Goal: Information Seeking & Learning: Learn about a topic

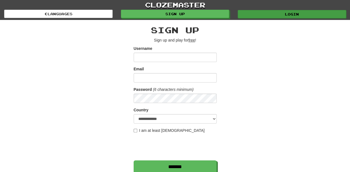
type input "**********"
click at [270, 15] on link "Login" at bounding box center [291, 14] width 108 height 8
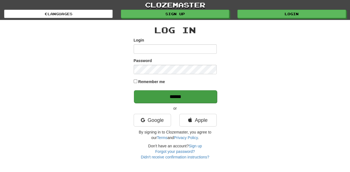
type input "**********"
click at [181, 99] on input "******" at bounding box center [175, 96] width 83 height 13
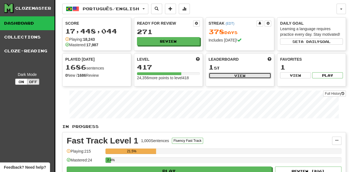
click at [210, 74] on button "View" at bounding box center [239, 75] width 63 height 6
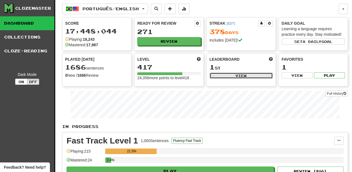
select select "**********"
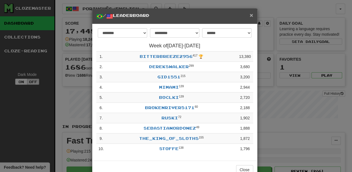
click at [250, 14] on span "×" at bounding box center [251, 15] width 3 height 6
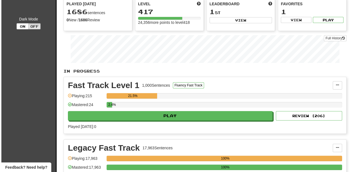
scroll to position [92, 0]
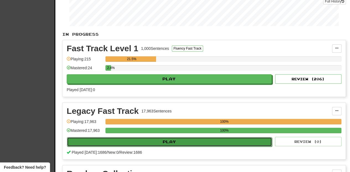
click at [163, 141] on button "Play" at bounding box center [169, 141] width 205 height 9
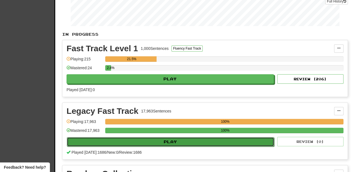
select select "**"
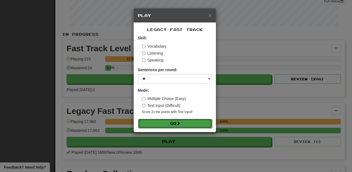
click at [169, 124] on button "Go" at bounding box center [175, 123] width 74 height 9
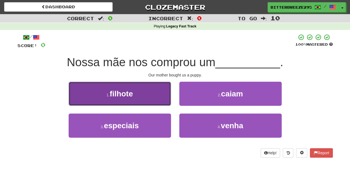
click at [148, 99] on button "1 . filhote" at bounding box center [120, 94] width 102 height 24
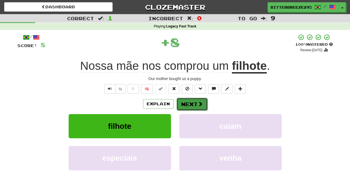
click at [184, 102] on button "Next" at bounding box center [191, 104] width 31 height 13
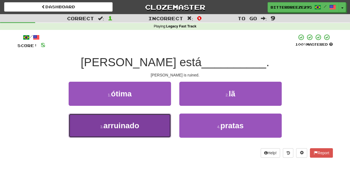
click at [159, 125] on button "3 . arruinado" at bounding box center [120, 125] width 102 height 24
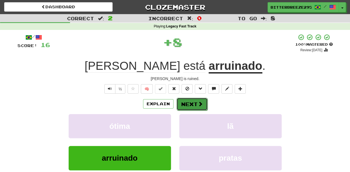
click at [182, 104] on button "Next" at bounding box center [191, 104] width 31 height 13
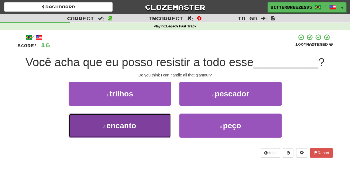
click at [154, 130] on button "3 . encanto" at bounding box center [120, 125] width 102 height 24
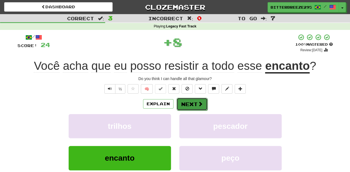
click at [190, 100] on button "Next" at bounding box center [191, 104] width 31 height 13
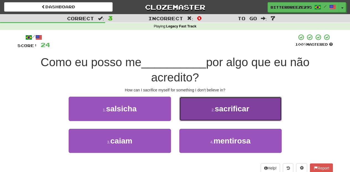
click at [187, 114] on button "2 . sacrificar" at bounding box center [230, 108] width 102 height 24
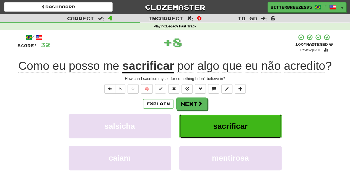
click at [187, 114] on button "sacrificar" at bounding box center [230, 126] width 102 height 24
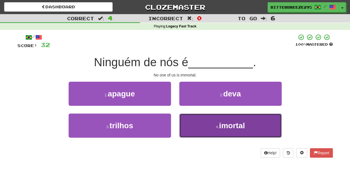
click at [197, 124] on button "4 . imortal" at bounding box center [230, 125] width 102 height 24
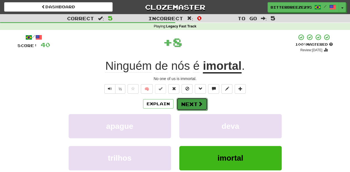
click at [181, 101] on button "Next" at bounding box center [191, 104] width 31 height 13
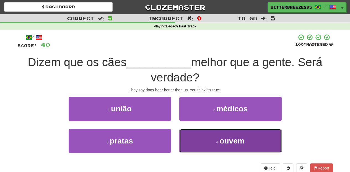
click at [199, 136] on button "4 . ouvem" at bounding box center [230, 140] width 102 height 24
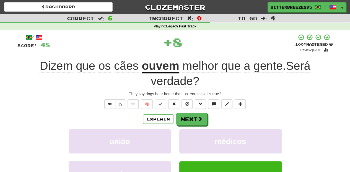
click at [181, 112] on div "/ Score: 48 + 8 100 % Mastered Review: [DATE] Dizem que os cães ouvem melhor qu…" at bounding box center [174, 128] width 315 height 188
click at [181, 116] on button "Next" at bounding box center [191, 119] width 31 height 13
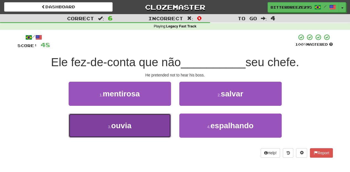
click at [157, 129] on button "3 . ouvia" at bounding box center [120, 125] width 102 height 24
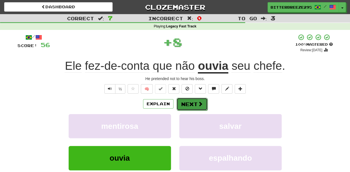
click at [187, 103] on button "Next" at bounding box center [191, 104] width 31 height 13
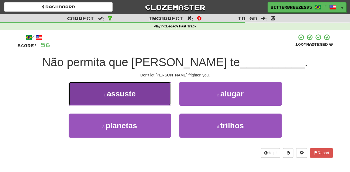
click at [150, 101] on button "1 . assuste" at bounding box center [120, 94] width 102 height 24
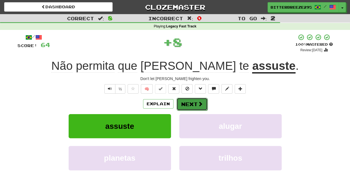
click at [189, 107] on button "Next" at bounding box center [191, 104] width 31 height 13
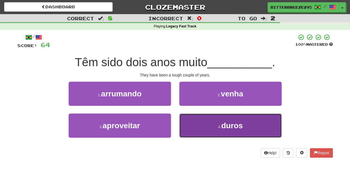
click at [209, 120] on button "4 . duros" at bounding box center [230, 125] width 102 height 24
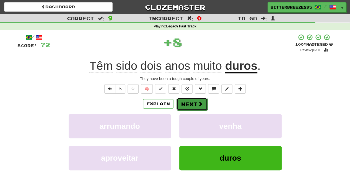
click at [195, 104] on button "Next" at bounding box center [191, 104] width 31 height 13
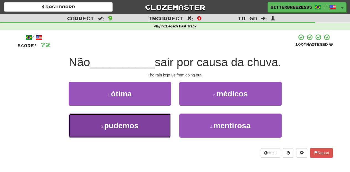
click at [160, 127] on button "3 . pudemos" at bounding box center [120, 125] width 102 height 24
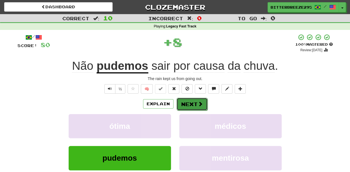
click at [186, 107] on button "Next" at bounding box center [191, 104] width 31 height 13
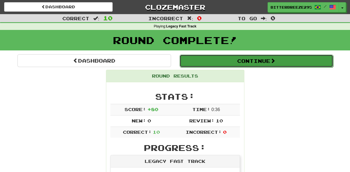
click at [203, 61] on button "Continue" at bounding box center [255, 60] width 153 height 13
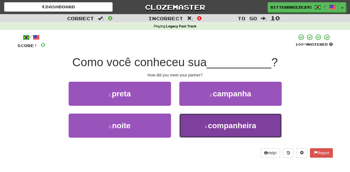
click at [196, 124] on button "4 . companheira" at bounding box center [230, 125] width 102 height 24
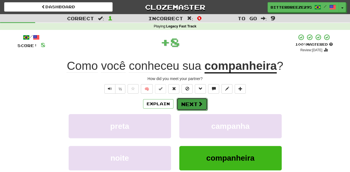
click at [188, 104] on button "Next" at bounding box center [191, 104] width 31 height 13
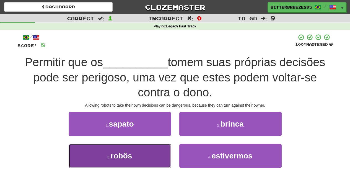
click at [152, 154] on button "3 . robôs" at bounding box center [120, 155] width 102 height 24
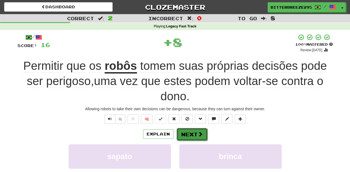
click at [183, 132] on button "Next" at bounding box center [191, 134] width 31 height 13
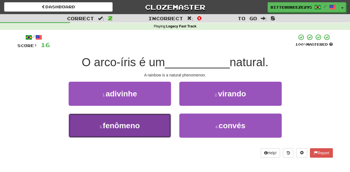
click at [153, 126] on button "3 . fenômeno" at bounding box center [120, 125] width 102 height 24
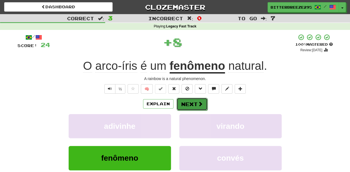
click at [193, 104] on button "Next" at bounding box center [191, 104] width 31 height 13
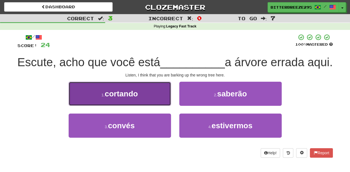
click at [154, 106] on button "1 . cortando" at bounding box center [120, 94] width 102 height 24
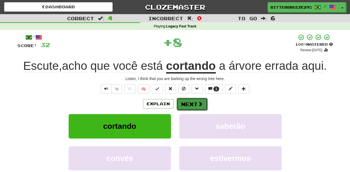
click at [187, 101] on button "Next" at bounding box center [191, 104] width 31 height 13
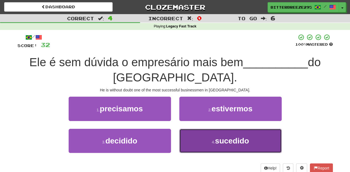
click at [193, 134] on button "4 . sucedido" at bounding box center [230, 140] width 102 height 24
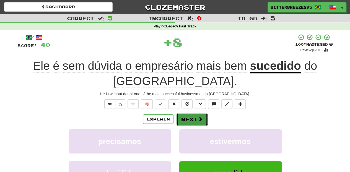
click at [187, 119] on button "Next" at bounding box center [191, 119] width 31 height 13
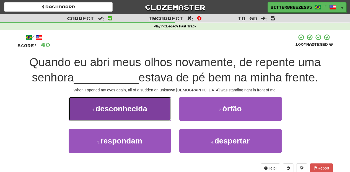
click at [140, 112] on span "desconhecida" at bounding box center [121, 108] width 52 height 9
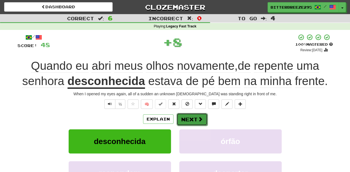
click at [187, 117] on button "Next" at bounding box center [191, 119] width 31 height 13
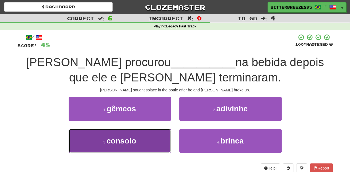
click at [155, 135] on button "3 . consolo" at bounding box center [120, 140] width 102 height 24
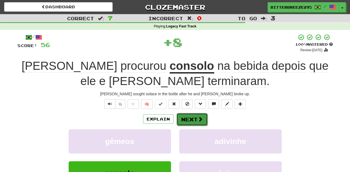
click at [186, 119] on button "Next" at bounding box center [191, 119] width 31 height 13
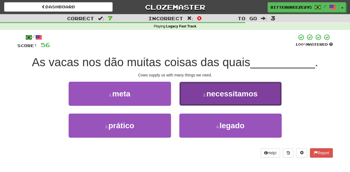
click at [188, 98] on button "2 . necessitamos" at bounding box center [230, 94] width 102 height 24
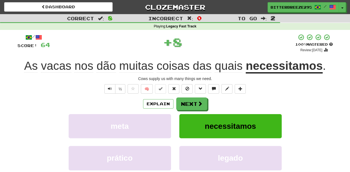
click at [188, 98] on button "Next" at bounding box center [191, 103] width 31 height 13
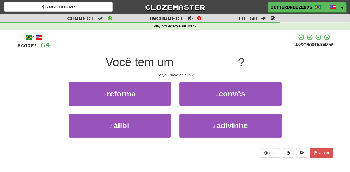
click at [156, 111] on div "1 . reforma" at bounding box center [119, 98] width 111 height 32
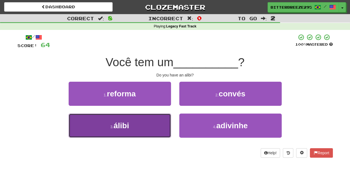
click at [155, 116] on button "3 . álibi" at bounding box center [120, 125] width 102 height 24
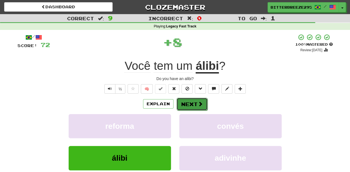
click at [177, 99] on button "Next" at bounding box center [191, 104] width 31 height 13
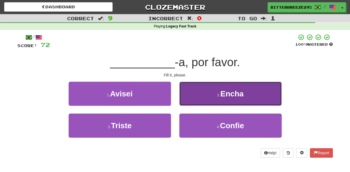
click at [190, 101] on button "2 . Encha" at bounding box center [230, 94] width 102 height 24
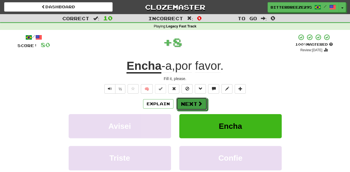
click at [191, 101] on button "Next" at bounding box center [191, 103] width 31 height 13
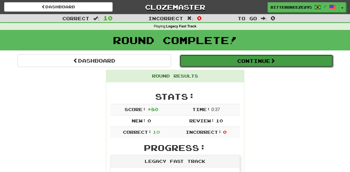
click at [208, 62] on button "Continue" at bounding box center [255, 60] width 153 height 13
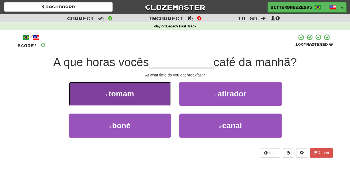
click at [150, 99] on button "1 . tomam" at bounding box center [120, 94] width 102 height 24
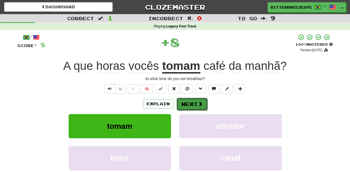
click at [193, 103] on button "Next" at bounding box center [191, 104] width 31 height 13
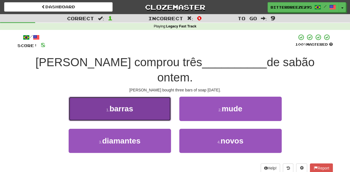
click at [157, 101] on button "1 . barras" at bounding box center [120, 108] width 102 height 24
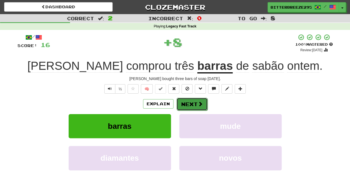
click at [183, 102] on button "Next" at bounding box center [191, 104] width 31 height 13
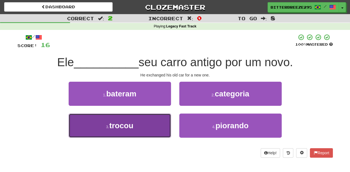
click at [154, 125] on button "3 . trocou" at bounding box center [120, 125] width 102 height 24
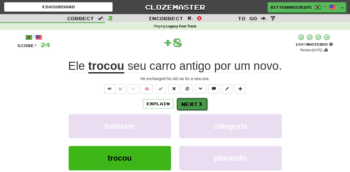
click at [183, 105] on button "Next" at bounding box center [191, 104] width 31 height 13
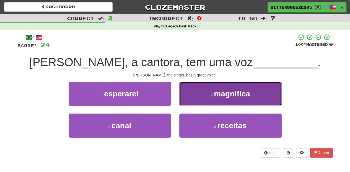
click at [191, 101] on button "2 . magnífica" at bounding box center [230, 94] width 102 height 24
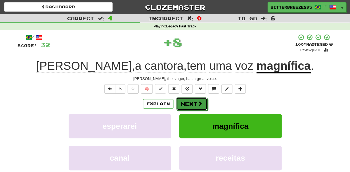
click at [191, 101] on button "Next" at bounding box center [191, 103] width 31 height 13
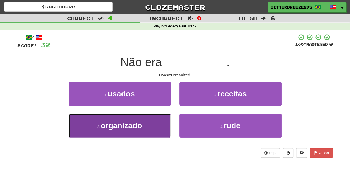
click at [154, 120] on button "3 . organizado" at bounding box center [120, 125] width 102 height 24
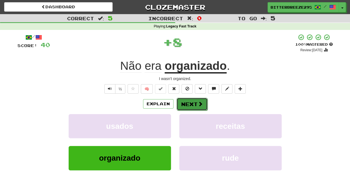
click at [179, 106] on button "Next" at bounding box center [191, 104] width 31 height 13
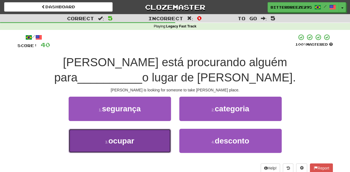
click at [148, 134] on button "3 . ocupar" at bounding box center [120, 140] width 102 height 24
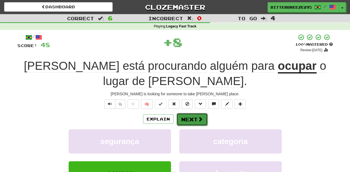
click at [195, 113] on button "Next" at bounding box center [191, 119] width 31 height 13
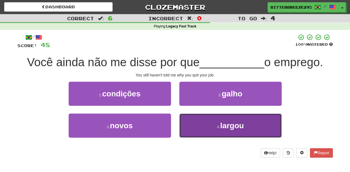
click at [185, 119] on button "4 . largou" at bounding box center [230, 125] width 102 height 24
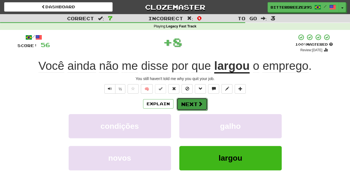
click at [178, 104] on button "Next" at bounding box center [191, 104] width 31 height 13
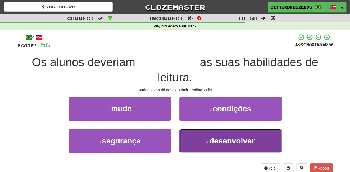
click at [193, 139] on button "4 . desenvolver" at bounding box center [230, 140] width 102 height 24
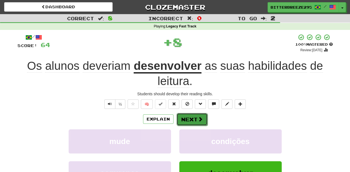
click at [191, 117] on button "Next" at bounding box center [191, 119] width 31 height 13
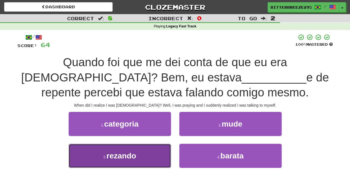
click at [154, 151] on button "3 . rezando" at bounding box center [120, 155] width 102 height 24
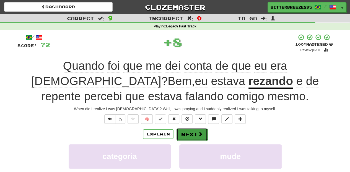
click at [186, 132] on button "Next" at bounding box center [191, 134] width 31 height 13
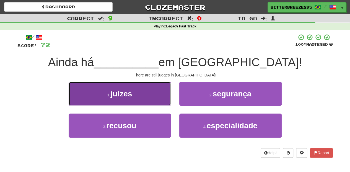
click at [156, 98] on button "1 . juízes" at bounding box center [120, 94] width 102 height 24
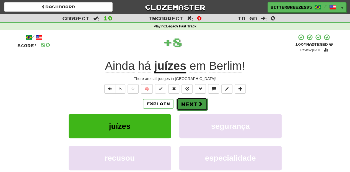
click at [187, 102] on button "Next" at bounding box center [191, 104] width 31 height 13
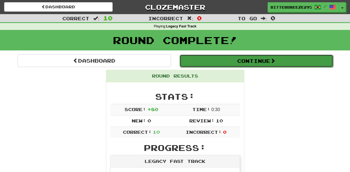
click at [204, 61] on button "Continue" at bounding box center [255, 60] width 153 height 13
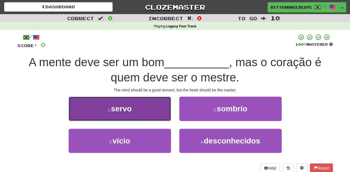
click at [139, 106] on button "1 . servo" at bounding box center [120, 108] width 102 height 24
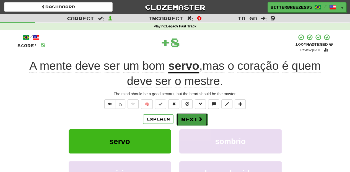
click at [187, 118] on button "Next" at bounding box center [191, 119] width 31 height 13
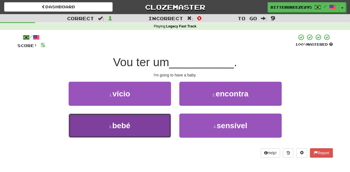
click at [150, 126] on button "3 . bebé" at bounding box center [120, 125] width 102 height 24
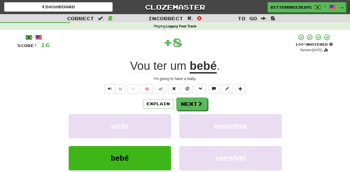
click at [206, 97] on div "Explain Next" at bounding box center [174, 103] width 315 height 13
click at [201, 102] on span at bounding box center [200, 103] width 5 height 5
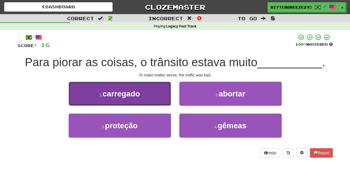
click at [155, 101] on button "1 . carregado" at bounding box center [120, 94] width 102 height 24
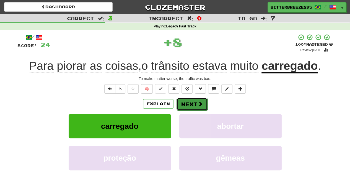
click at [192, 102] on button "Next" at bounding box center [191, 104] width 31 height 13
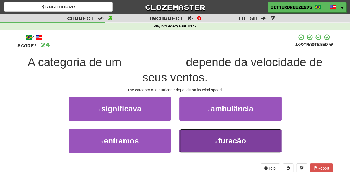
click at [200, 139] on button "4 . furacão" at bounding box center [230, 140] width 102 height 24
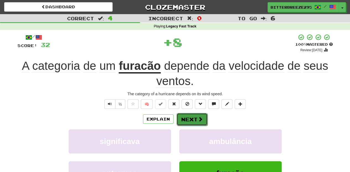
click at [193, 117] on button "Next" at bounding box center [191, 119] width 31 height 13
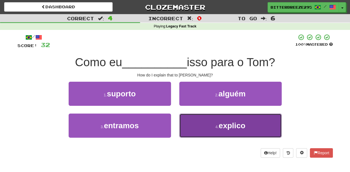
click at [193, 120] on button "4 . explico" at bounding box center [230, 125] width 102 height 24
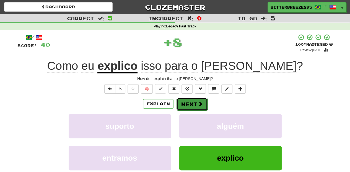
click at [188, 103] on button "Next" at bounding box center [191, 104] width 31 height 13
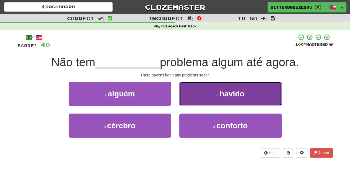
click at [189, 97] on button "2 . havido" at bounding box center [230, 94] width 102 height 24
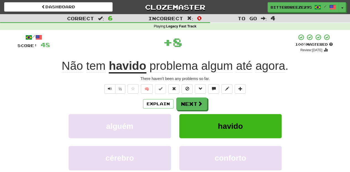
click at [189, 97] on div "Explain Next" at bounding box center [174, 103] width 315 height 13
click at [189, 100] on button "Next" at bounding box center [191, 104] width 31 height 13
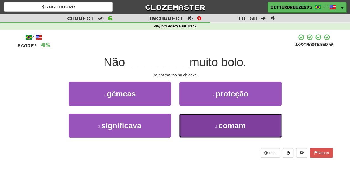
click at [195, 124] on button "4 . comam" at bounding box center [230, 125] width 102 height 24
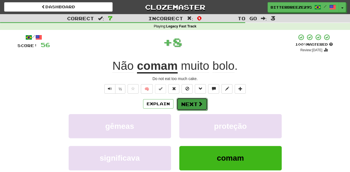
click at [194, 108] on button "Next" at bounding box center [191, 104] width 31 height 13
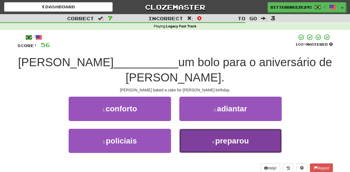
click at [202, 128] on button "4 . preparou" at bounding box center [230, 140] width 102 height 24
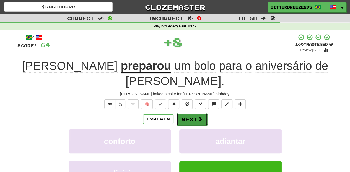
click at [184, 113] on button "Next" at bounding box center [191, 119] width 31 height 13
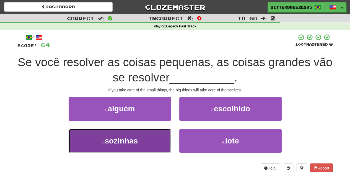
click at [151, 133] on button "3 . sozinhas" at bounding box center [120, 140] width 102 height 24
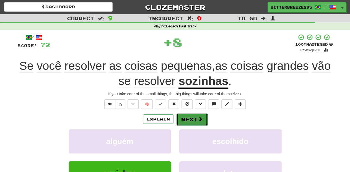
click at [182, 117] on button "Next" at bounding box center [191, 119] width 31 height 13
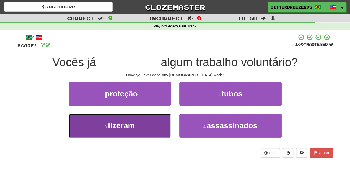
click at [158, 130] on button "3 . fizeram" at bounding box center [120, 125] width 102 height 24
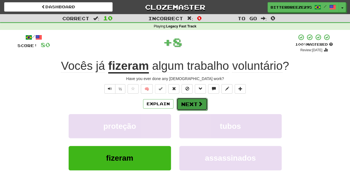
click at [191, 106] on button "Next" at bounding box center [191, 104] width 31 height 13
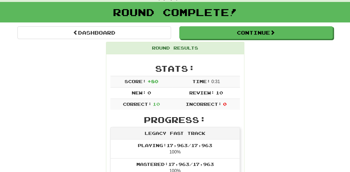
scroll to position [18, 0]
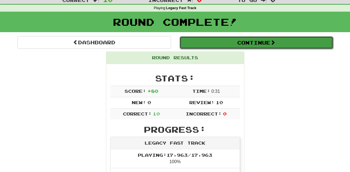
click at [218, 42] on button "Continue" at bounding box center [255, 42] width 153 height 13
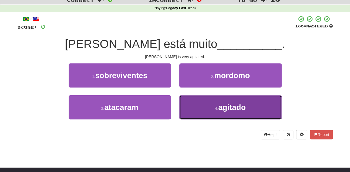
click at [193, 113] on button "4 . agitado" at bounding box center [230, 107] width 102 height 24
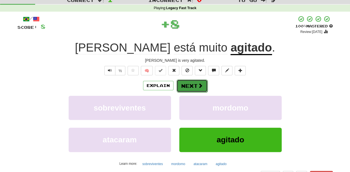
click at [190, 89] on button "Next" at bounding box center [191, 85] width 31 height 13
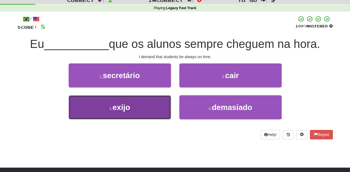
click at [152, 110] on button "3 . exijo" at bounding box center [120, 107] width 102 height 24
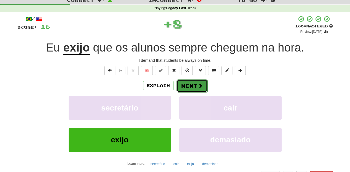
click at [188, 84] on button "Next" at bounding box center [191, 85] width 31 height 13
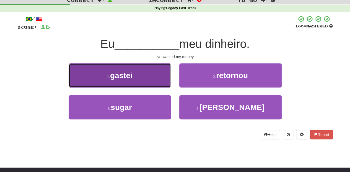
click at [145, 79] on button "1 . gastei" at bounding box center [120, 75] width 102 height 24
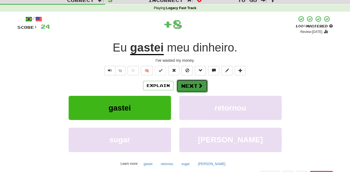
click at [184, 83] on button "Next" at bounding box center [191, 85] width 31 height 13
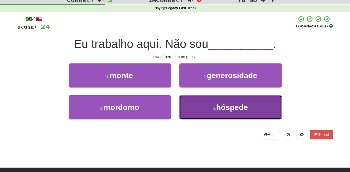
click at [187, 105] on button "4 . hóspede" at bounding box center [230, 107] width 102 height 24
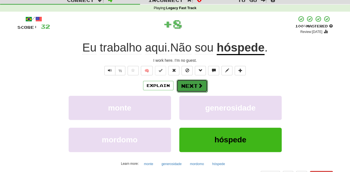
click at [188, 87] on button "Next" at bounding box center [191, 85] width 31 height 13
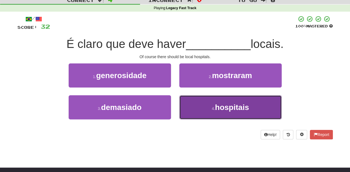
click at [198, 108] on button "4 . hospitais" at bounding box center [230, 107] width 102 height 24
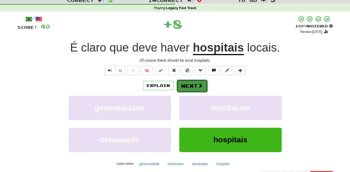
click at [195, 87] on button "Next" at bounding box center [191, 85] width 31 height 13
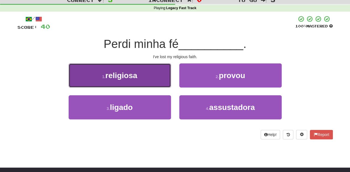
click at [158, 78] on button "1 . religiosa" at bounding box center [120, 75] width 102 height 24
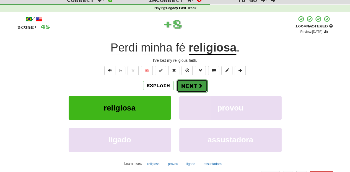
click at [190, 86] on button "Next" at bounding box center [191, 85] width 31 height 13
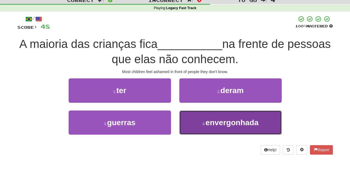
click at [184, 118] on button "4 . envergonhada" at bounding box center [230, 122] width 102 height 24
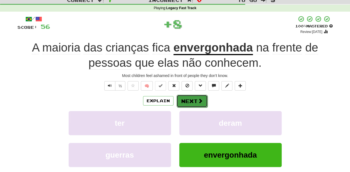
click at [184, 100] on button "Next" at bounding box center [191, 101] width 31 height 13
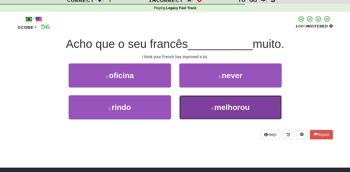
click at [183, 102] on button "4 . melhorou" at bounding box center [230, 107] width 102 height 24
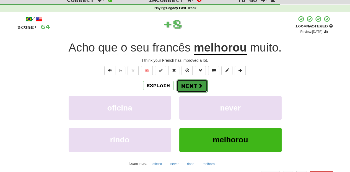
click at [186, 83] on button "Next" at bounding box center [191, 85] width 31 height 13
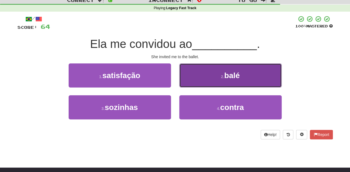
click at [194, 80] on button "2 . balé" at bounding box center [230, 75] width 102 height 24
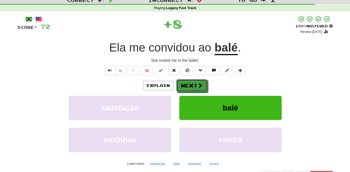
click at [193, 81] on button "Next" at bounding box center [191, 85] width 31 height 13
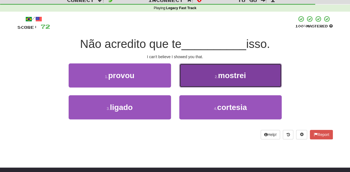
click at [198, 74] on button "2 . mostrei" at bounding box center [230, 75] width 102 height 24
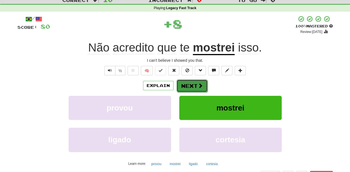
click at [195, 83] on button "Next" at bounding box center [191, 85] width 31 height 13
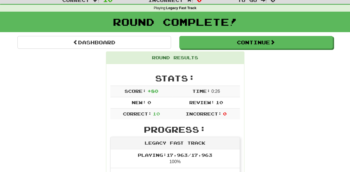
scroll to position [0, 0]
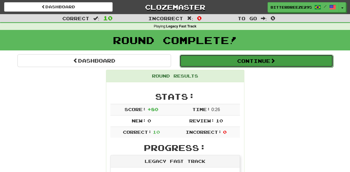
click at [223, 63] on button "Continue" at bounding box center [255, 60] width 153 height 13
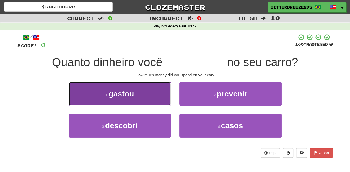
click at [162, 99] on button "1 . gastou" at bounding box center [120, 94] width 102 height 24
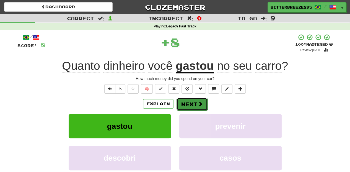
click at [196, 103] on button "Next" at bounding box center [191, 104] width 31 height 13
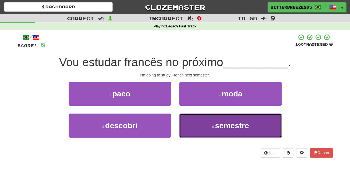
click at [199, 124] on button "4 . semestre" at bounding box center [230, 125] width 102 height 24
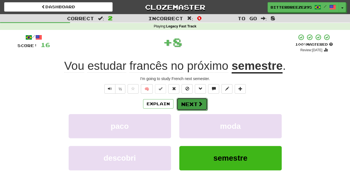
click at [192, 103] on button "Next" at bounding box center [191, 104] width 31 height 13
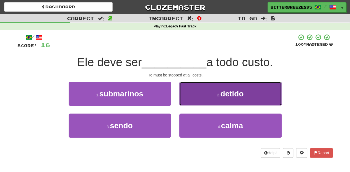
click at [194, 104] on button "2 . detido" at bounding box center [230, 94] width 102 height 24
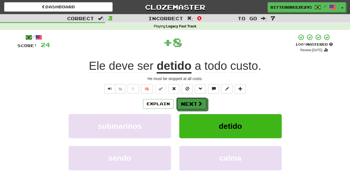
click at [194, 104] on button "Next" at bounding box center [191, 103] width 31 height 13
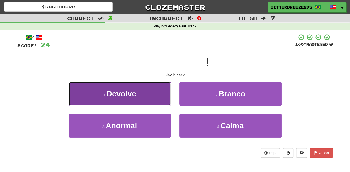
click at [146, 101] on button "1 . Devolve" at bounding box center [120, 94] width 102 height 24
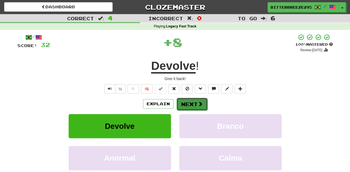
click at [183, 103] on button "Next" at bounding box center [191, 104] width 31 height 13
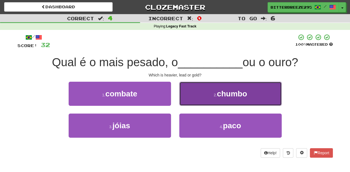
click at [195, 102] on button "2 . chumbo" at bounding box center [230, 94] width 102 height 24
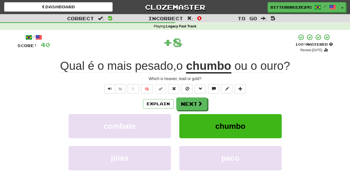
click at [195, 102] on button "Next" at bounding box center [191, 103] width 31 height 13
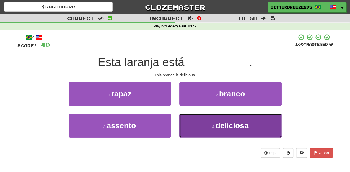
click at [190, 124] on button "4 . deliciosa" at bounding box center [230, 125] width 102 height 24
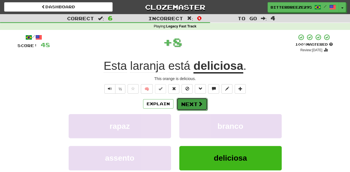
click at [190, 104] on button "Next" at bounding box center [191, 104] width 31 height 13
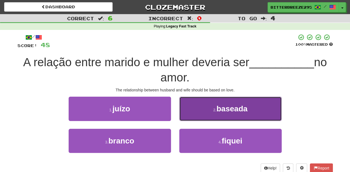
click at [191, 111] on button "2 . baseada" at bounding box center [230, 108] width 102 height 24
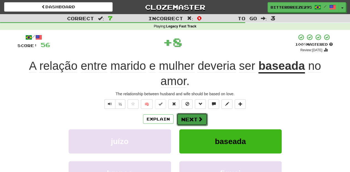
click at [188, 118] on button "Next" at bounding box center [191, 119] width 31 height 13
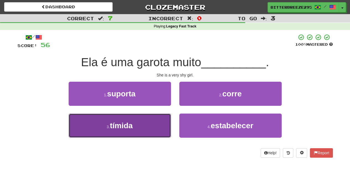
click at [144, 129] on button "3 . tímida" at bounding box center [120, 125] width 102 height 24
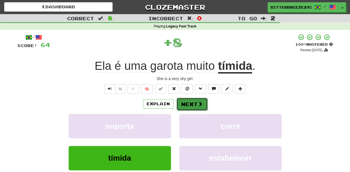
click at [190, 105] on button "Next" at bounding box center [191, 104] width 31 height 13
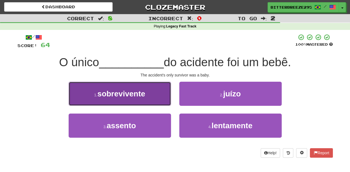
click at [157, 102] on button "1 . sobrevivente" at bounding box center [120, 94] width 102 height 24
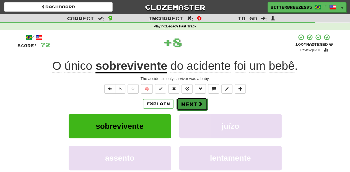
click at [192, 105] on button "Next" at bounding box center [191, 104] width 31 height 13
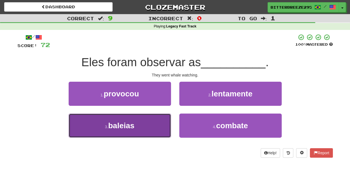
click at [154, 120] on button "3 . baleias" at bounding box center [120, 125] width 102 height 24
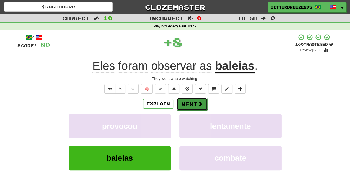
click at [181, 105] on button "Next" at bounding box center [191, 104] width 31 height 13
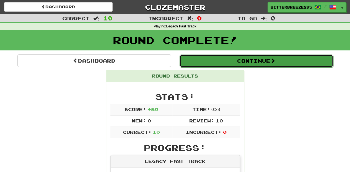
click at [227, 61] on button "Continue" at bounding box center [255, 60] width 153 height 13
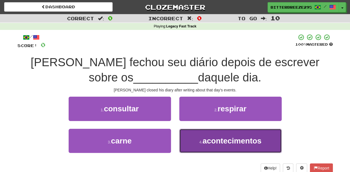
click at [190, 141] on button "4 . acontecimentos" at bounding box center [230, 140] width 102 height 24
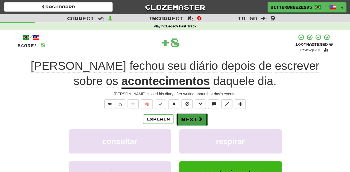
click at [195, 118] on button "Next" at bounding box center [191, 119] width 31 height 13
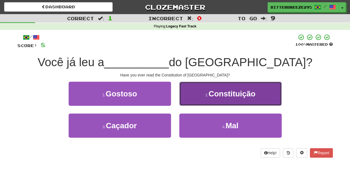
click at [198, 103] on button "2 . Constituição" at bounding box center [230, 94] width 102 height 24
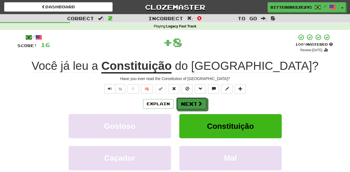
click at [198, 103] on span at bounding box center [199, 103] width 5 height 5
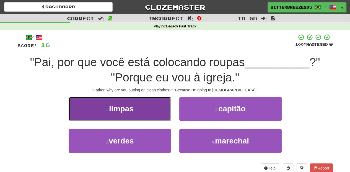
click at [146, 113] on button "1 . limpas" at bounding box center [120, 108] width 102 height 24
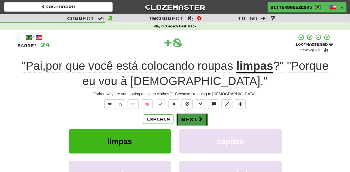
click at [182, 117] on button "Next" at bounding box center [191, 119] width 31 height 13
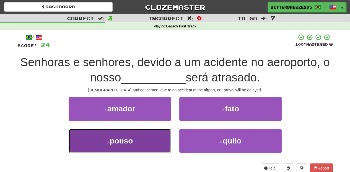
click at [157, 135] on button "3 . pouso" at bounding box center [120, 140] width 102 height 24
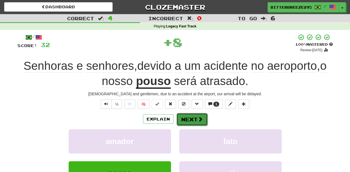
click at [190, 117] on button "Next" at bounding box center [191, 119] width 31 height 13
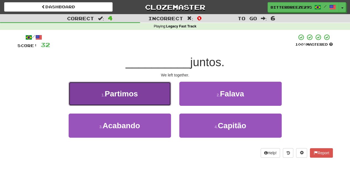
click at [161, 99] on button "1 . Partimos" at bounding box center [120, 94] width 102 height 24
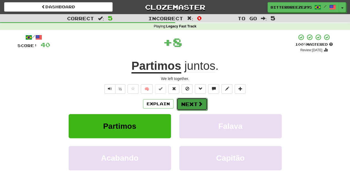
click at [188, 105] on button "Next" at bounding box center [191, 104] width 31 height 13
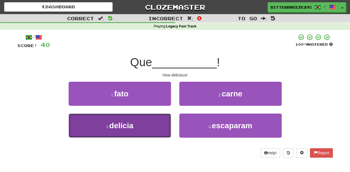
click at [158, 124] on button "3 . delícia" at bounding box center [120, 125] width 102 height 24
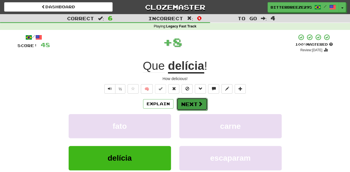
click at [187, 107] on button "Next" at bounding box center [191, 104] width 31 height 13
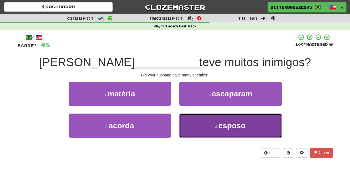
click at [206, 127] on button "4 . esposo" at bounding box center [230, 125] width 102 height 24
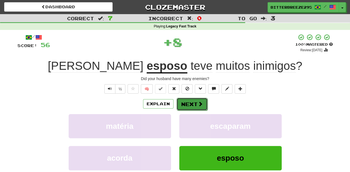
click at [198, 105] on span at bounding box center [200, 103] width 5 height 5
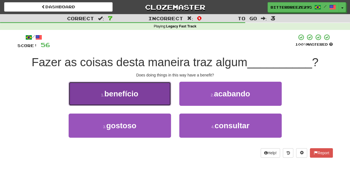
click at [152, 98] on button "1 . benefício" at bounding box center [120, 94] width 102 height 24
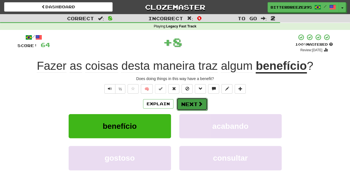
click at [188, 104] on button "Next" at bounding box center [191, 104] width 31 height 13
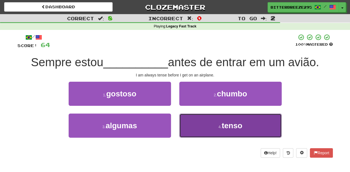
click at [190, 124] on button "4 . tenso" at bounding box center [230, 125] width 102 height 24
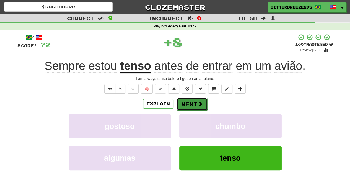
click at [190, 105] on button "Next" at bounding box center [191, 104] width 31 height 13
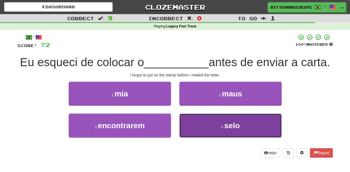
click at [203, 137] on button "4 . selo" at bounding box center [230, 125] width 102 height 24
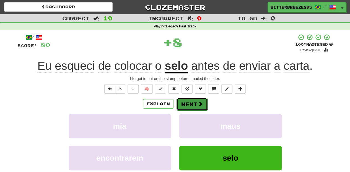
click at [195, 104] on button "Next" at bounding box center [191, 104] width 31 height 13
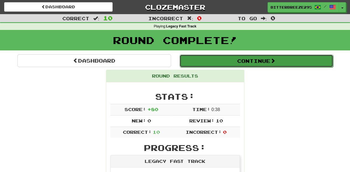
click at [225, 59] on button "Continue" at bounding box center [255, 60] width 153 height 13
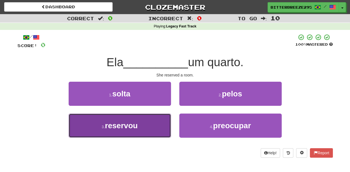
click at [161, 126] on button "3 . reservou" at bounding box center [120, 125] width 102 height 24
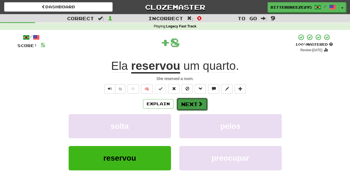
click at [193, 105] on button "Next" at bounding box center [191, 104] width 31 height 13
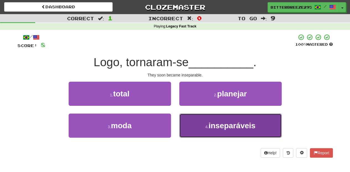
click at [194, 124] on button "4 . inseparáveis" at bounding box center [230, 125] width 102 height 24
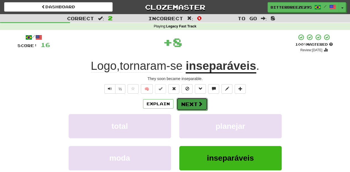
click at [190, 104] on button "Next" at bounding box center [191, 104] width 31 height 13
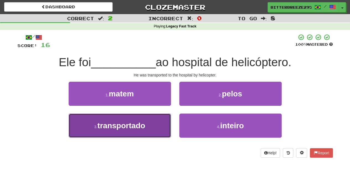
click at [167, 124] on button "3 . transportado" at bounding box center [120, 125] width 102 height 24
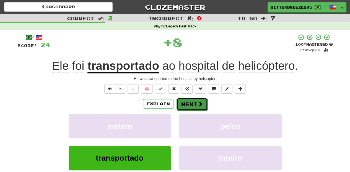
click at [195, 104] on button "Next" at bounding box center [191, 104] width 31 height 13
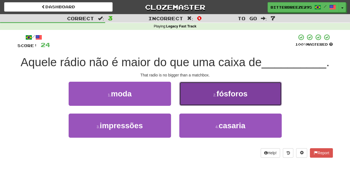
click at [188, 98] on button "2 . fósforos" at bounding box center [230, 94] width 102 height 24
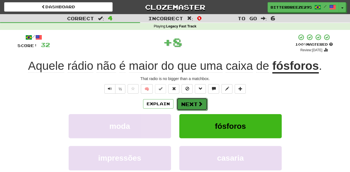
click at [187, 98] on button "Next" at bounding box center [191, 104] width 31 height 13
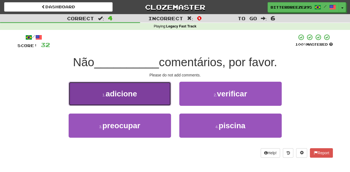
click at [160, 101] on button "1 . adicione" at bounding box center [120, 94] width 102 height 24
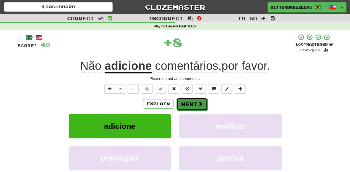
click at [187, 105] on button "Next" at bounding box center [191, 104] width 31 height 13
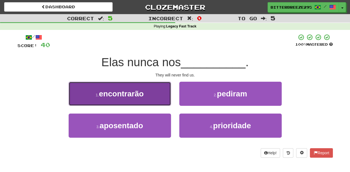
click at [153, 101] on button "1 . encontrarão" at bounding box center [120, 94] width 102 height 24
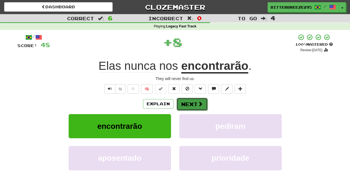
click at [179, 102] on button "Next" at bounding box center [191, 104] width 31 height 13
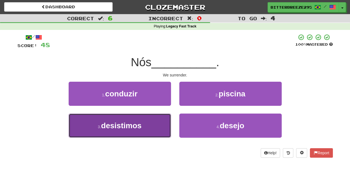
click at [152, 127] on button "3 . desistimos" at bounding box center [120, 125] width 102 height 24
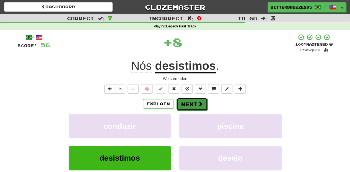
click at [186, 103] on button "Next" at bounding box center [191, 104] width 31 height 13
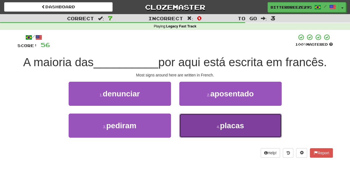
click at [208, 125] on button "4 . placas" at bounding box center [230, 125] width 102 height 24
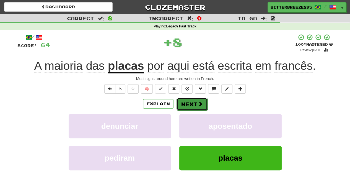
click at [188, 102] on button "Next" at bounding box center [191, 104] width 31 height 13
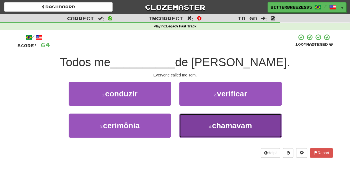
click at [191, 117] on button "4 . chamavam" at bounding box center [230, 125] width 102 height 24
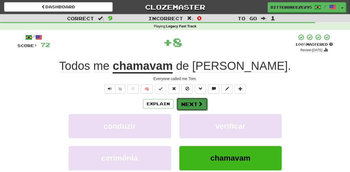
click at [190, 100] on button "Next" at bounding box center [191, 104] width 31 height 13
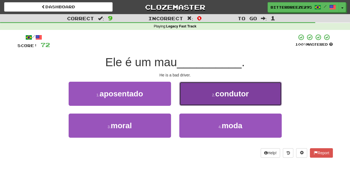
click at [194, 101] on button "2 . condutor" at bounding box center [230, 94] width 102 height 24
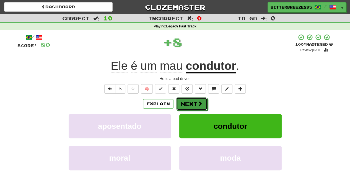
click at [194, 101] on button "Next" at bounding box center [191, 103] width 31 height 13
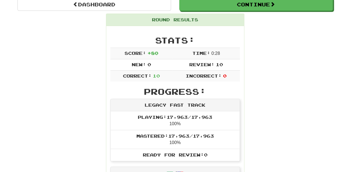
scroll to position [18, 0]
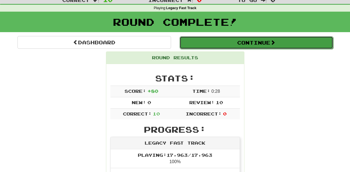
click at [202, 42] on button "Continue" at bounding box center [255, 42] width 153 height 13
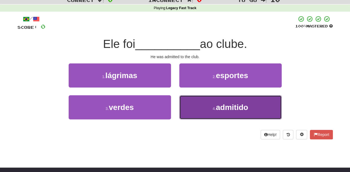
click at [191, 114] on button "4 . admitido" at bounding box center [230, 107] width 102 height 24
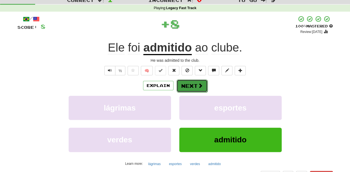
click at [193, 83] on button "Next" at bounding box center [191, 85] width 31 height 13
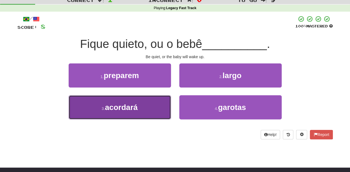
click at [163, 104] on button "3 . acordará" at bounding box center [120, 107] width 102 height 24
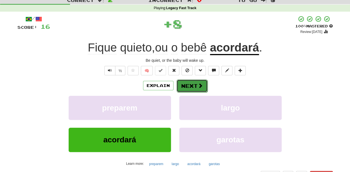
click at [195, 83] on button "Next" at bounding box center [191, 85] width 31 height 13
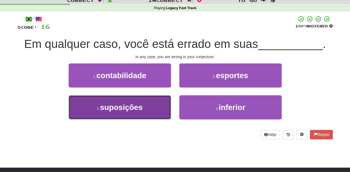
click at [162, 103] on button "3 . suposições" at bounding box center [120, 107] width 102 height 24
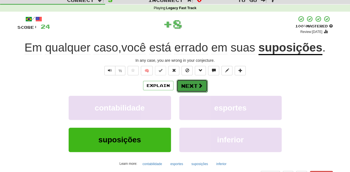
click at [192, 85] on button "Next" at bounding box center [191, 85] width 31 height 13
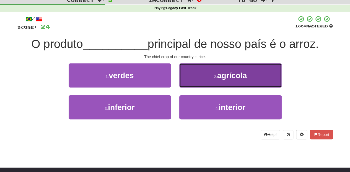
click at [193, 83] on button "2 . agrícola" at bounding box center [230, 75] width 102 height 24
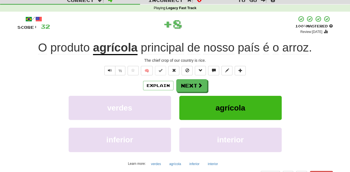
click at [193, 83] on button "Next" at bounding box center [191, 85] width 31 height 13
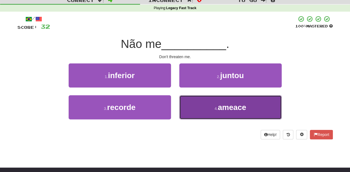
click at [194, 106] on button "4 . ameace" at bounding box center [230, 107] width 102 height 24
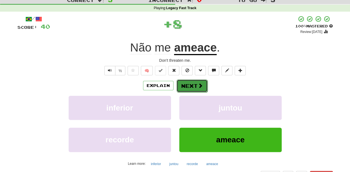
click at [191, 86] on button "Next" at bounding box center [191, 85] width 31 height 13
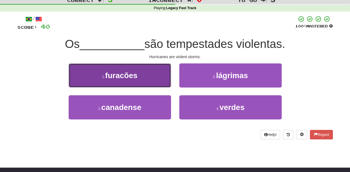
click at [166, 77] on button "1 . furacões" at bounding box center [120, 75] width 102 height 24
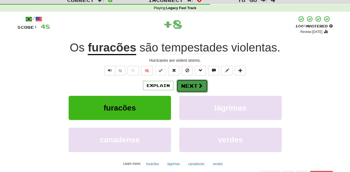
click at [185, 81] on button "Next" at bounding box center [191, 85] width 31 height 13
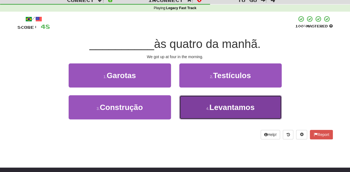
click at [198, 102] on button "4 . Levantamos" at bounding box center [230, 107] width 102 height 24
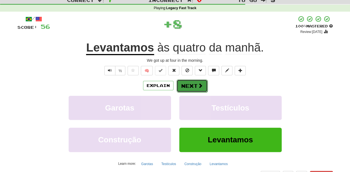
click at [188, 81] on button "Next" at bounding box center [191, 85] width 31 height 13
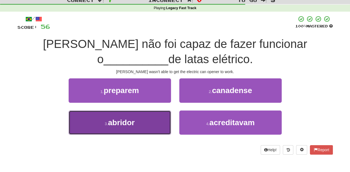
click at [151, 125] on button "3 . abridor" at bounding box center [120, 122] width 102 height 24
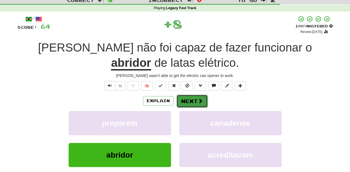
click at [186, 102] on button "Next" at bounding box center [191, 101] width 31 height 13
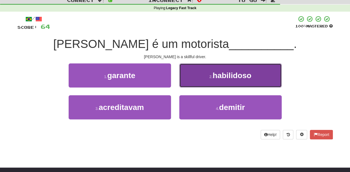
click at [196, 84] on button "2 . habilidoso" at bounding box center [230, 75] width 102 height 24
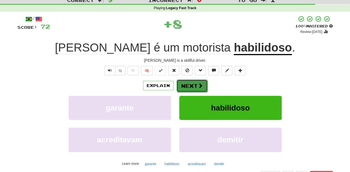
click at [192, 85] on button "Next" at bounding box center [191, 85] width 31 height 13
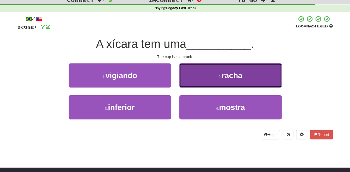
click at [193, 84] on button "2 . racha" at bounding box center [230, 75] width 102 height 24
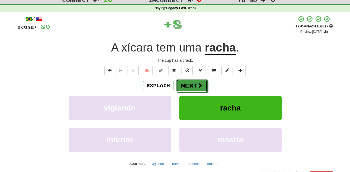
click at [191, 84] on button "Next" at bounding box center [191, 85] width 31 height 13
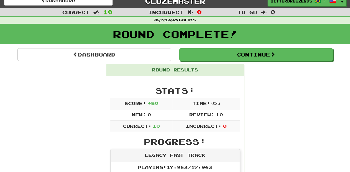
scroll to position [0, 0]
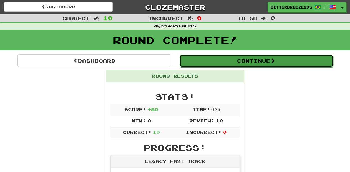
click at [216, 64] on button "Continue" at bounding box center [255, 60] width 153 height 13
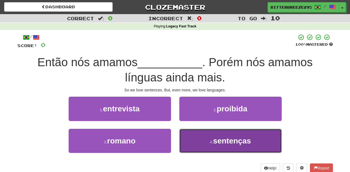
click at [204, 132] on button "4 . sentenças" at bounding box center [230, 140] width 102 height 24
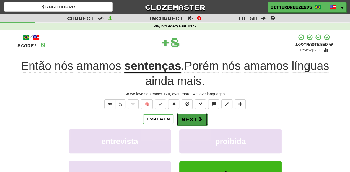
click at [189, 120] on button "Next" at bounding box center [191, 119] width 31 height 13
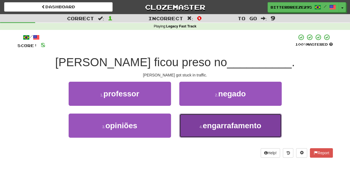
click at [188, 122] on button "4 . engarrafamento" at bounding box center [230, 125] width 102 height 24
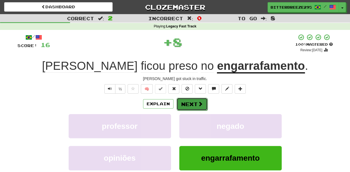
click at [186, 105] on button "Next" at bounding box center [191, 104] width 31 height 13
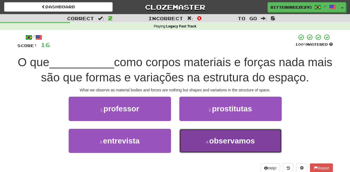
click at [197, 141] on button "4 . observamos" at bounding box center [230, 140] width 102 height 24
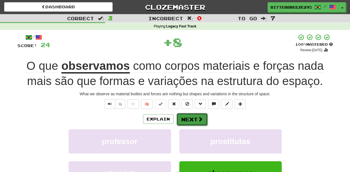
click at [191, 118] on button "Next" at bounding box center [191, 119] width 31 height 13
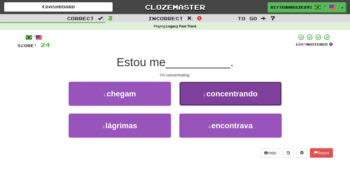
click at [196, 101] on button "2 . concentrando" at bounding box center [230, 94] width 102 height 24
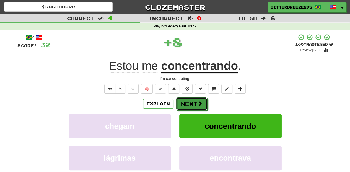
click at [196, 101] on button "Next" at bounding box center [191, 103] width 31 height 13
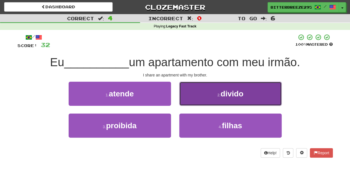
click at [188, 99] on button "2 . divido" at bounding box center [230, 94] width 102 height 24
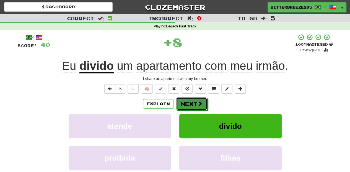
click at [188, 99] on button "Next" at bounding box center [191, 103] width 31 height 13
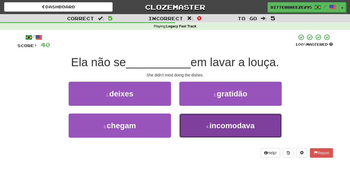
click at [196, 120] on button "4 . incomodava" at bounding box center [230, 125] width 102 height 24
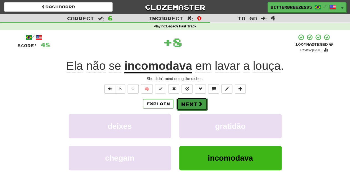
click at [191, 104] on button "Next" at bounding box center [191, 104] width 31 height 13
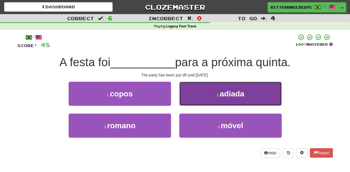
click at [196, 102] on button "2 . adiada" at bounding box center [230, 94] width 102 height 24
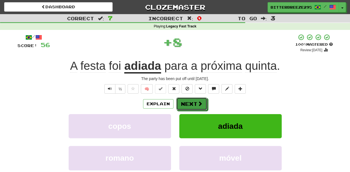
click at [196, 102] on button "Next" at bounding box center [191, 103] width 31 height 13
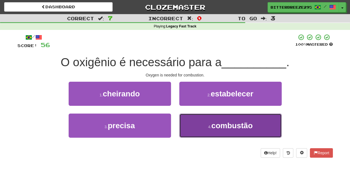
click at [201, 118] on button "4 . combustão" at bounding box center [230, 125] width 102 height 24
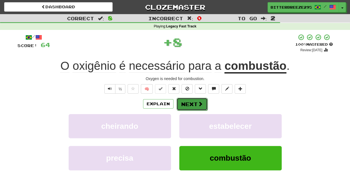
click at [196, 106] on button "Next" at bounding box center [191, 104] width 31 height 13
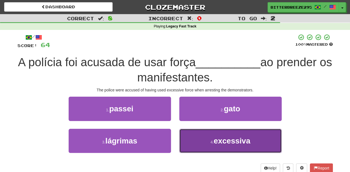
click at [199, 136] on button "4 . excessiva" at bounding box center [230, 140] width 102 height 24
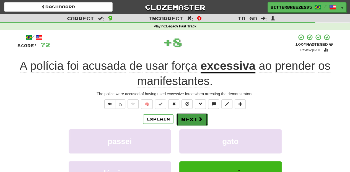
click at [192, 115] on button "Next" at bounding box center [191, 119] width 31 height 13
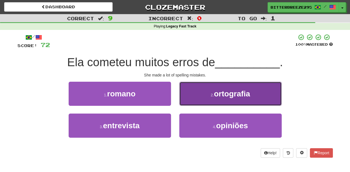
click at [200, 100] on button "2 . ortografia" at bounding box center [230, 94] width 102 height 24
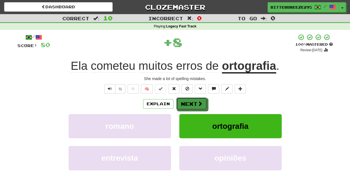
click at [198, 101] on span at bounding box center [199, 103] width 5 height 5
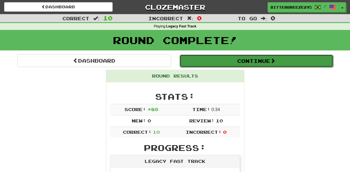
click at [215, 61] on button "Continue" at bounding box center [255, 60] width 153 height 13
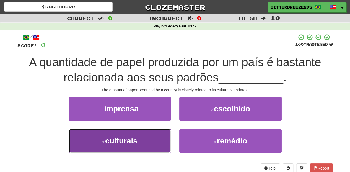
click at [149, 137] on button "3 . culturais" at bounding box center [120, 140] width 102 height 24
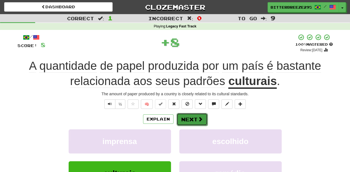
click at [187, 119] on button "Next" at bounding box center [191, 119] width 31 height 13
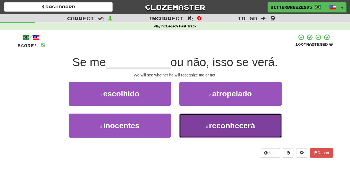
click at [191, 127] on button "4 . reconhecerá" at bounding box center [230, 125] width 102 height 24
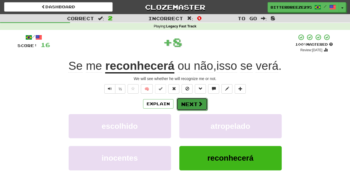
click at [192, 106] on button "Next" at bounding box center [191, 104] width 31 height 13
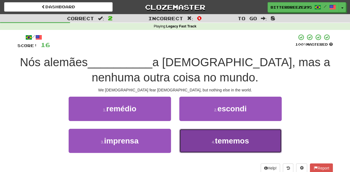
click at [200, 137] on button "4 . tememos" at bounding box center [230, 140] width 102 height 24
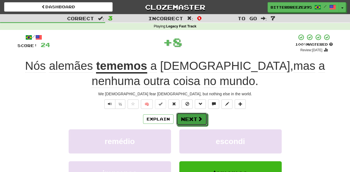
click at [190, 112] on div "Explain Next" at bounding box center [174, 118] width 315 height 13
click at [190, 116] on button "Next" at bounding box center [191, 119] width 31 height 13
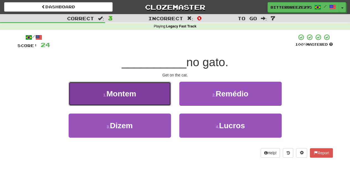
click at [143, 99] on button "1 . [GEOGRAPHIC_DATA]" at bounding box center [120, 94] width 102 height 24
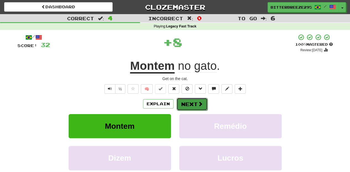
click at [186, 101] on button "Next" at bounding box center [191, 104] width 31 height 13
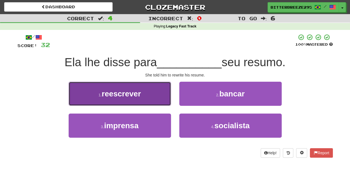
click at [159, 99] on button "1 . reescrever" at bounding box center [120, 94] width 102 height 24
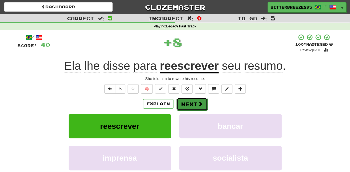
click at [188, 101] on button "Next" at bounding box center [191, 104] width 31 height 13
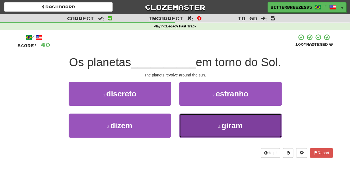
click at [200, 122] on button "4 . giram" at bounding box center [230, 125] width 102 height 24
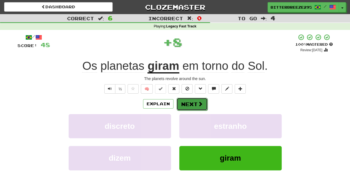
click at [187, 100] on button "Next" at bounding box center [191, 104] width 31 height 13
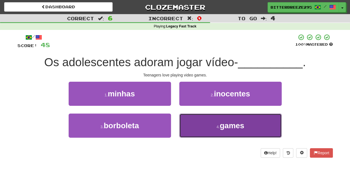
click at [196, 123] on button "4 . games" at bounding box center [230, 125] width 102 height 24
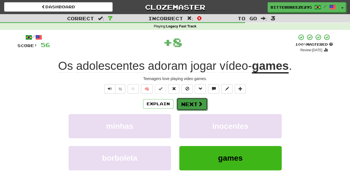
click at [191, 107] on button "Next" at bounding box center [191, 104] width 31 height 13
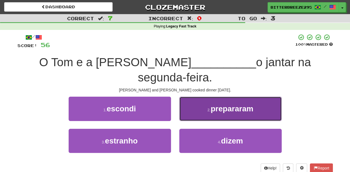
click at [195, 103] on button "2 . prepararam" at bounding box center [230, 108] width 102 height 24
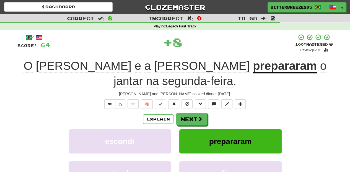
click at [195, 112] on button "Next" at bounding box center [191, 118] width 31 height 13
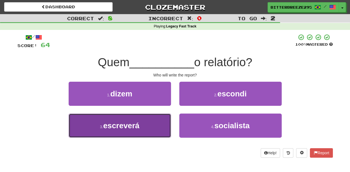
click at [159, 121] on button "3 . escreverá" at bounding box center [120, 125] width 102 height 24
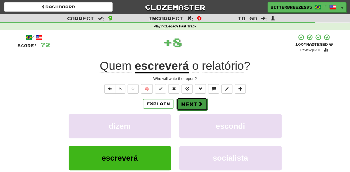
click at [187, 105] on button "Next" at bounding box center [191, 104] width 31 height 13
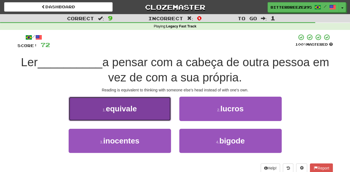
click at [155, 117] on button "1 . equivale" at bounding box center [120, 108] width 102 height 24
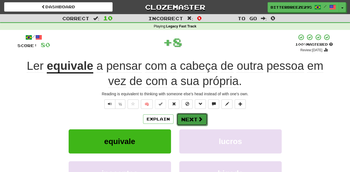
click at [182, 117] on button "Next" at bounding box center [191, 119] width 31 height 13
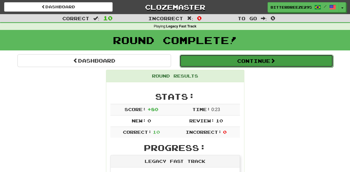
click at [213, 61] on button "Continue" at bounding box center [255, 60] width 153 height 13
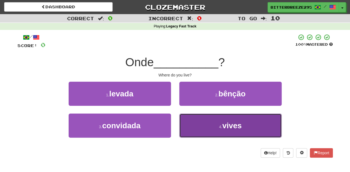
click at [191, 120] on button "4 . vives" at bounding box center [230, 125] width 102 height 24
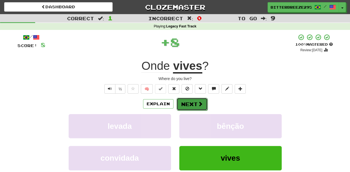
click at [188, 104] on button "Next" at bounding box center [191, 104] width 31 height 13
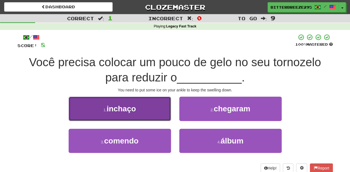
click at [150, 118] on button "1 . inchaço" at bounding box center [120, 108] width 102 height 24
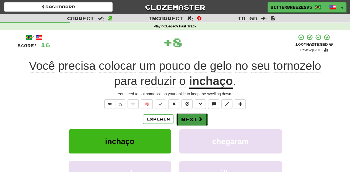
click at [193, 122] on button "Next" at bounding box center [191, 119] width 31 height 13
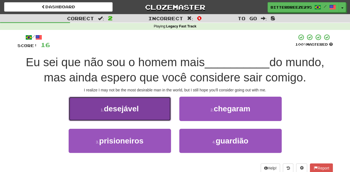
click at [149, 116] on button "1 . desejável" at bounding box center [120, 108] width 102 height 24
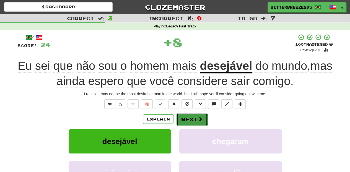
click at [184, 120] on button "Next" at bounding box center [191, 119] width 31 height 13
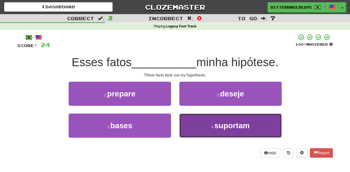
click at [190, 126] on button "4 . suportam" at bounding box center [230, 125] width 102 height 24
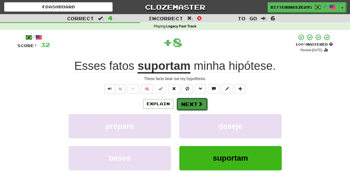
click at [190, 104] on button "Next" at bounding box center [191, 104] width 31 height 13
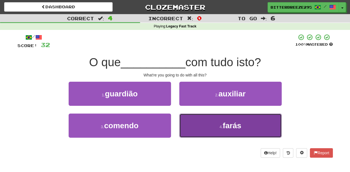
click at [199, 129] on button "4 . farás" at bounding box center [230, 125] width 102 height 24
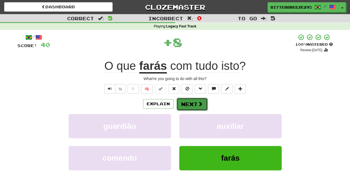
click at [191, 106] on button "Next" at bounding box center [191, 104] width 31 height 13
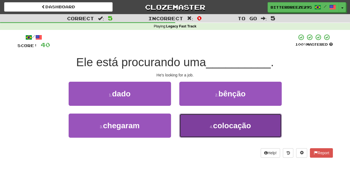
click at [185, 123] on button "4 . colocação" at bounding box center [230, 125] width 102 height 24
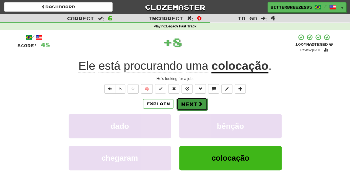
click at [188, 105] on button "Next" at bounding box center [191, 104] width 31 height 13
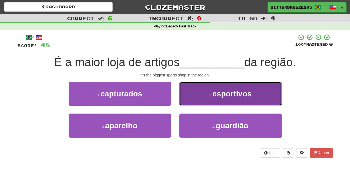
click at [193, 101] on button "2 . esportivos" at bounding box center [230, 94] width 102 height 24
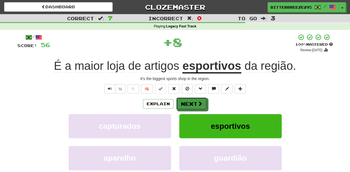
click at [193, 101] on button "Next" at bounding box center [191, 103] width 31 height 13
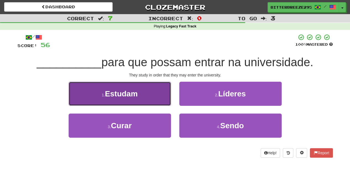
click at [145, 100] on button "1 . Estudam" at bounding box center [120, 94] width 102 height 24
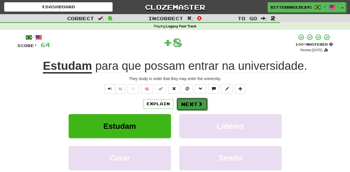
click at [189, 103] on button "Next" at bounding box center [191, 104] width 31 height 13
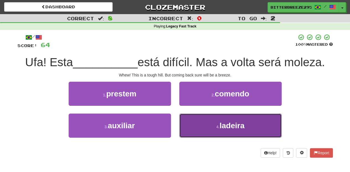
click at [191, 127] on button "4 . ladeira" at bounding box center [230, 125] width 102 height 24
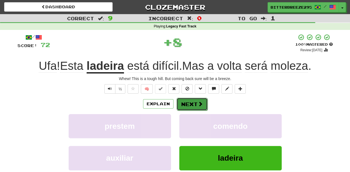
click at [191, 106] on button "Next" at bounding box center [191, 104] width 31 height 13
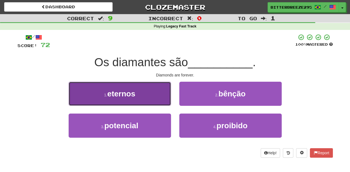
click at [153, 98] on button "1 . eternos" at bounding box center [120, 94] width 102 height 24
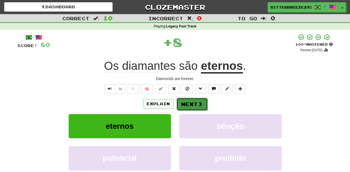
click at [188, 102] on button "Next" at bounding box center [191, 104] width 31 height 13
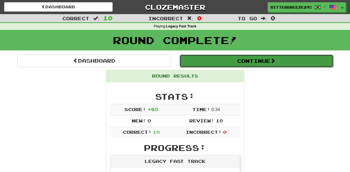
click at [209, 61] on button "Continue" at bounding box center [255, 60] width 153 height 13
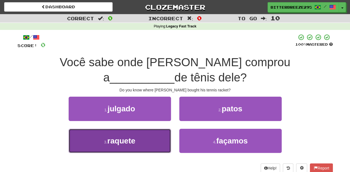
click at [149, 137] on button "3 . raquete" at bounding box center [120, 140] width 102 height 24
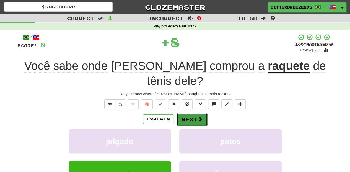
click at [196, 113] on button "Next" at bounding box center [191, 119] width 31 height 13
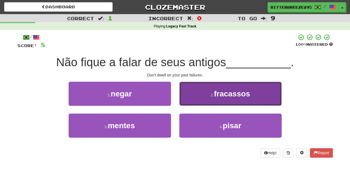
click at [199, 103] on button "2 . fracassos" at bounding box center [230, 94] width 102 height 24
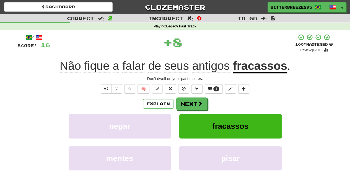
click at [199, 103] on span at bounding box center [199, 103] width 5 height 5
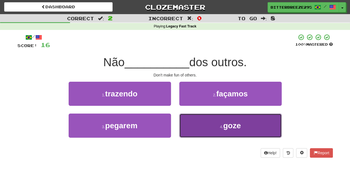
click at [208, 128] on button "4 . goze" at bounding box center [230, 125] width 102 height 24
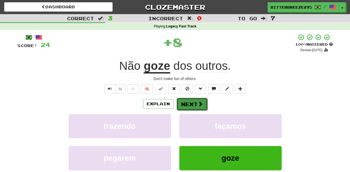
click at [201, 105] on span at bounding box center [200, 103] width 5 height 5
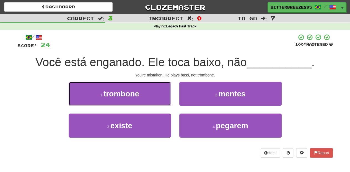
click at [148, 95] on button "1 . trombone" at bounding box center [120, 94] width 102 height 24
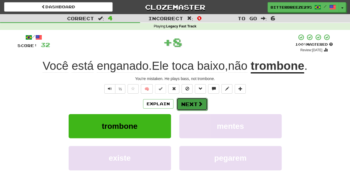
click at [191, 102] on button "Next" at bounding box center [191, 104] width 31 height 13
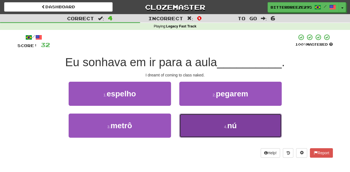
click at [189, 120] on button "4 . nú" at bounding box center [230, 125] width 102 height 24
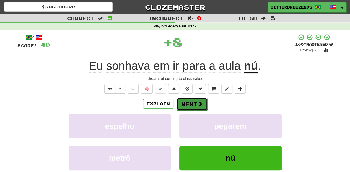
click at [188, 103] on button "Next" at bounding box center [191, 104] width 31 height 13
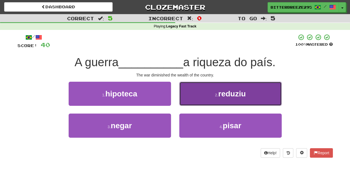
click at [197, 100] on button "2 . reduziu" at bounding box center [230, 94] width 102 height 24
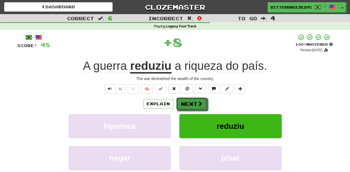
click at [194, 101] on button "Next" at bounding box center [191, 103] width 31 height 13
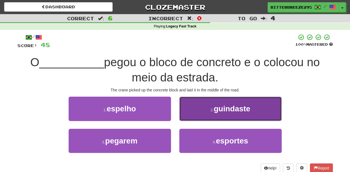
click at [193, 113] on button "2 . guindaste" at bounding box center [230, 108] width 102 height 24
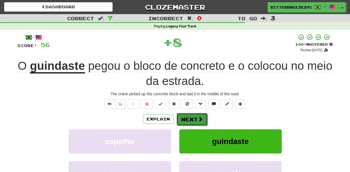
click at [188, 117] on button "Next" at bounding box center [191, 119] width 31 height 13
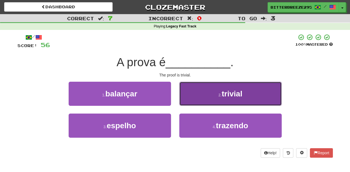
click at [196, 100] on button "2 . trivial" at bounding box center [230, 94] width 102 height 24
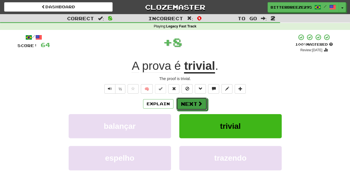
click at [196, 100] on button "Next" at bounding box center [191, 103] width 31 height 13
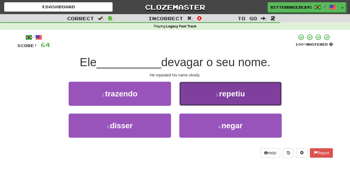
click at [196, 101] on button "2 . repetiu" at bounding box center [230, 94] width 102 height 24
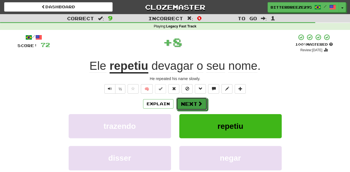
click at [190, 103] on button "Next" at bounding box center [191, 103] width 31 height 13
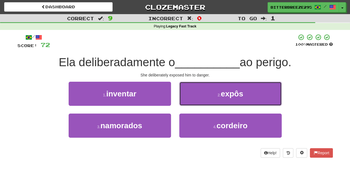
click at [201, 96] on button "2 . expôs" at bounding box center [230, 94] width 102 height 24
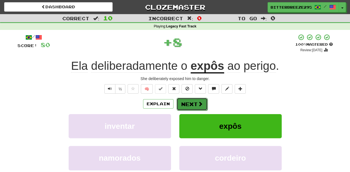
click at [191, 100] on button "Next" at bounding box center [191, 104] width 31 height 13
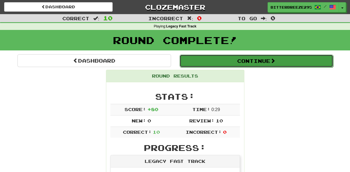
click at [214, 62] on button "Continue" at bounding box center [255, 60] width 153 height 13
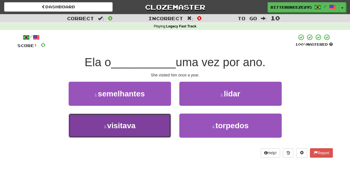
click at [153, 118] on button "3 . visitava" at bounding box center [120, 125] width 102 height 24
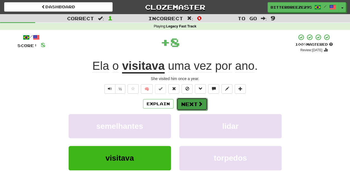
click at [185, 103] on button "Next" at bounding box center [191, 104] width 31 height 13
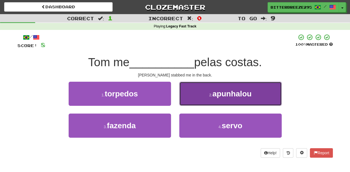
click at [196, 97] on button "2 . apunhalou" at bounding box center [230, 94] width 102 height 24
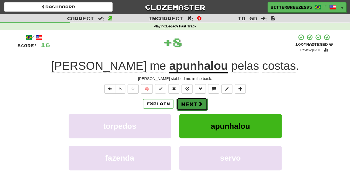
click at [194, 98] on button "Next" at bounding box center [191, 104] width 31 height 13
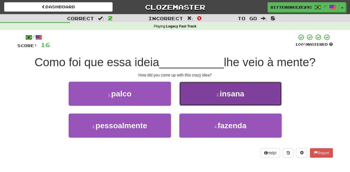
click at [198, 102] on button "2 . insana" at bounding box center [230, 94] width 102 height 24
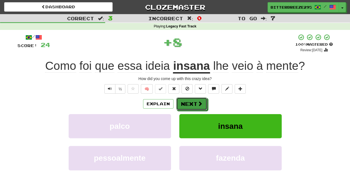
click at [194, 102] on button "Next" at bounding box center [191, 103] width 31 height 13
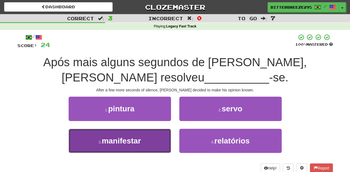
click at [160, 132] on button "3 . manifestar" at bounding box center [120, 140] width 102 height 24
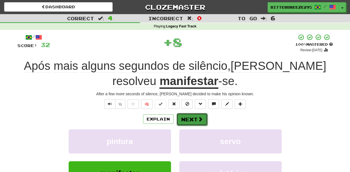
click at [189, 116] on button "Next" at bounding box center [191, 119] width 31 height 13
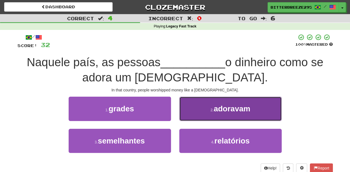
click at [196, 113] on button "2 . adoravam" at bounding box center [230, 108] width 102 height 24
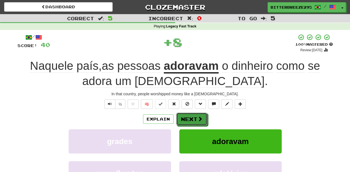
click at [196, 115] on button "Next" at bounding box center [191, 118] width 31 height 13
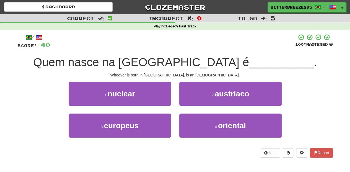
click at [199, 106] on div "2 . [DEMOGRAPHIC_DATA]" at bounding box center [230, 98] width 111 height 32
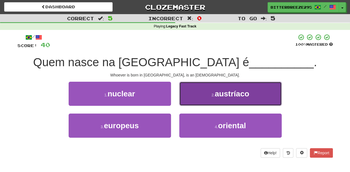
drag, startPoint x: 199, startPoint y: 106, endPoint x: 198, endPoint y: 97, distance: 8.4
click at [198, 97] on button "2 . [DEMOGRAPHIC_DATA]" at bounding box center [230, 94] width 102 height 24
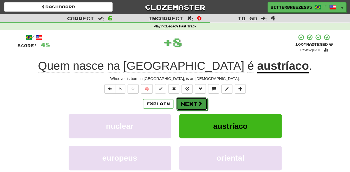
click at [198, 97] on button "Next" at bounding box center [191, 103] width 31 height 13
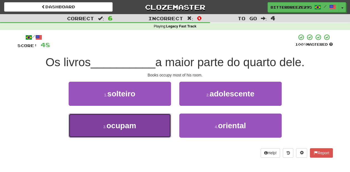
click at [135, 120] on button "3 . ocupam" at bounding box center [120, 125] width 102 height 24
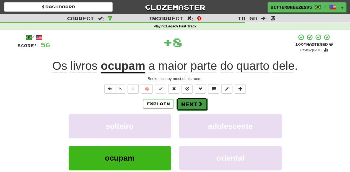
click at [190, 103] on button "Next" at bounding box center [191, 104] width 31 height 13
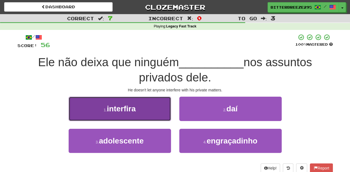
click at [151, 112] on button "1 . interfira" at bounding box center [120, 108] width 102 height 24
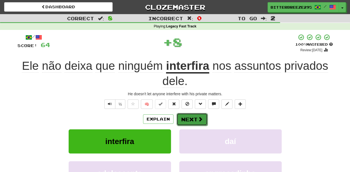
click at [189, 117] on button "Next" at bounding box center [191, 119] width 31 height 13
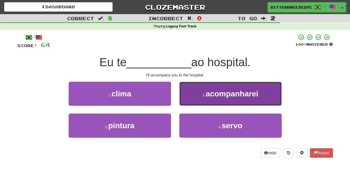
click at [200, 104] on button "2 . acompanharei" at bounding box center [230, 94] width 102 height 24
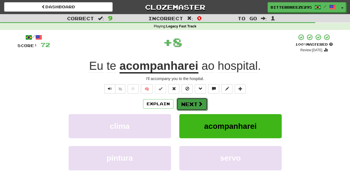
click at [199, 104] on span at bounding box center [200, 103] width 5 height 5
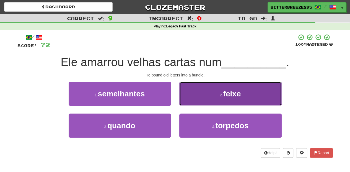
click at [197, 101] on button "2 . feixe" at bounding box center [230, 94] width 102 height 24
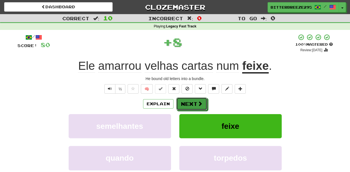
click at [197, 101] on span at bounding box center [199, 103] width 5 height 5
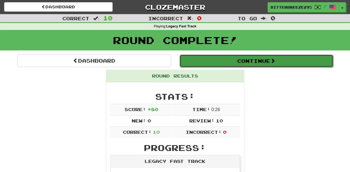
click at [209, 61] on button "Continue" at bounding box center [255, 60] width 153 height 13
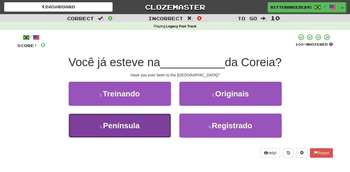
click at [143, 123] on button "3 . Península" at bounding box center [120, 125] width 102 height 24
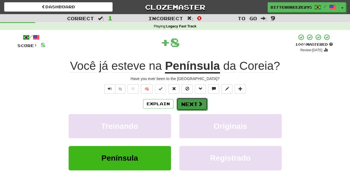
click at [187, 99] on button "Next" at bounding box center [191, 104] width 31 height 13
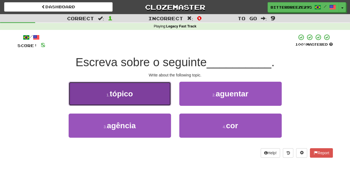
click at [143, 98] on button "1 . tópico" at bounding box center [120, 94] width 102 height 24
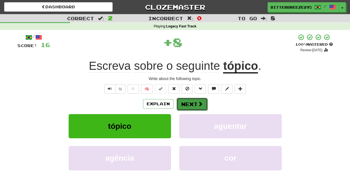
click at [193, 104] on button "Next" at bounding box center [191, 104] width 31 height 13
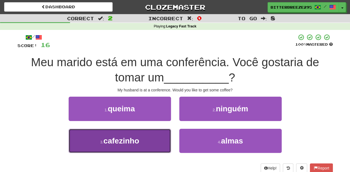
click at [153, 137] on button "3 . cafezinho" at bounding box center [120, 140] width 102 height 24
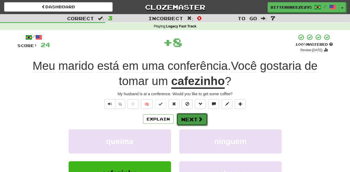
click at [196, 116] on button "Next" at bounding box center [191, 119] width 31 height 13
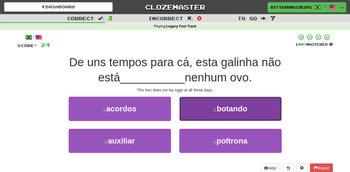
click at [198, 114] on button "2 . botando" at bounding box center [230, 108] width 102 height 24
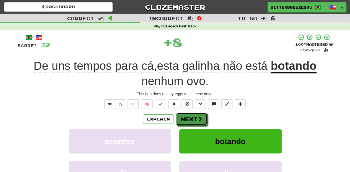
click at [194, 116] on button "Next" at bounding box center [191, 118] width 31 height 13
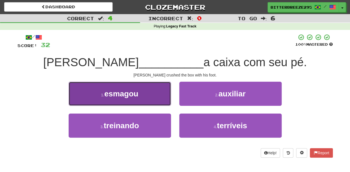
click at [156, 100] on button "1 . esmagou" at bounding box center [120, 94] width 102 height 24
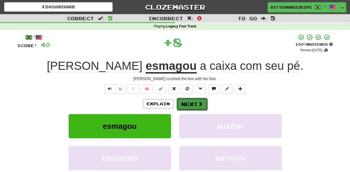
click at [186, 106] on button "Next" at bounding box center [191, 104] width 31 height 13
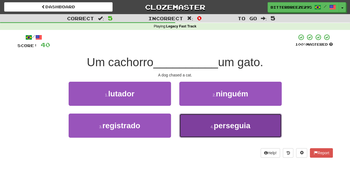
click at [192, 125] on button "4 . perseguia" at bounding box center [230, 125] width 102 height 24
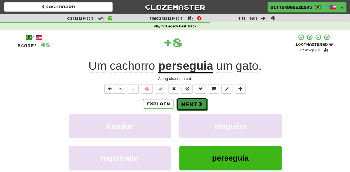
click at [190, 103] on button "Next" at bounding box center [191, 104] width 31 height 13
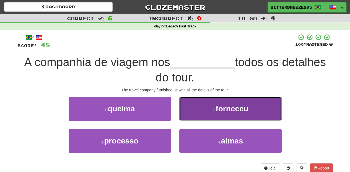
click at [195, 114] on button "2 . forneceu" at bounding box center [230, 108] width 102 height 24
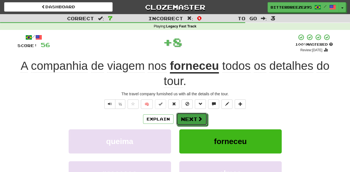
click at [182, 116] on button "Next" at bounding box center [191, 118] width 31 height 13
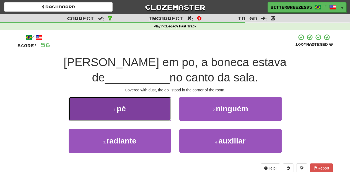
click at [151, 114] on button "1 . pé" at bounding box center [120, 108] width 102 height 24
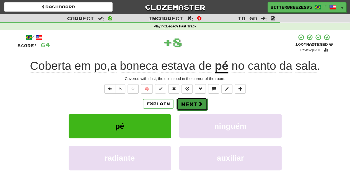
click at [190, 101] on button "Next" at bounding box center [191, 104] width 31 height 13
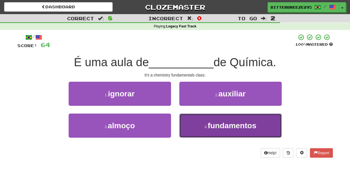
click at [192, 115] on button "4 . fundamentos" at bounding box center [230, 125] width 102 height 24
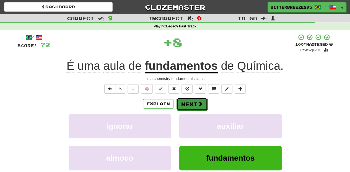
click at [190, 106] on button "Next" at bounding box center [191, 104] width 31 height 13
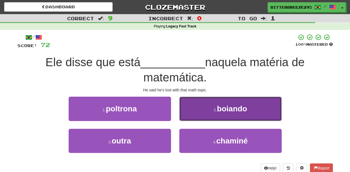
click at [194, 110] on button "2 . boiando" at bounding box center [230, 108] width 102 height 24
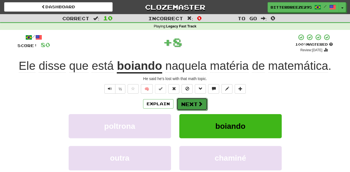
click at [193, 105] on button "Next" at bounding box center [191, 104] width 31 height 13
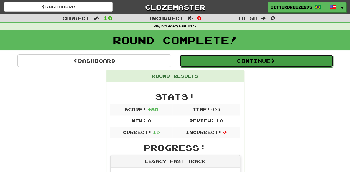
click at [224, 59] on button "Continue" at bounding box center [255, 60] width 153 height 13
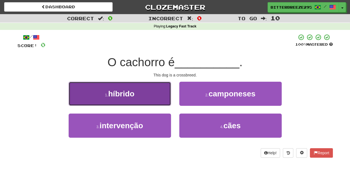
click at [157, 102] on button "1 . híbrido" at bounding box center [120, 94] width 102 height 24
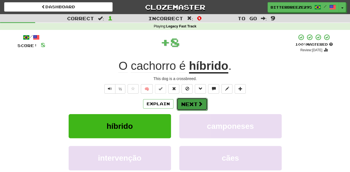
click at [189, 104] on button "Next" at bounding box center [191, 104] width 31 height 13
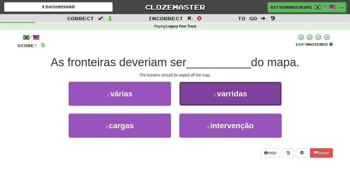
click at [195, 102] on button "2 . varridas" at bounding box center [230, 94] width 102 height 24
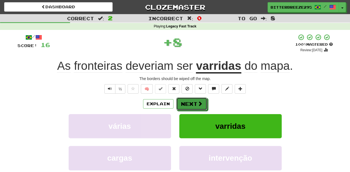
click at [195, 102] on button "Next" at bounding box center [191, 103] width 31 height 13
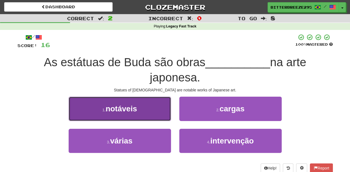
click at [149, 110] on button "1 . notáveis" at bounding box center [120, 108] width 102 height 24
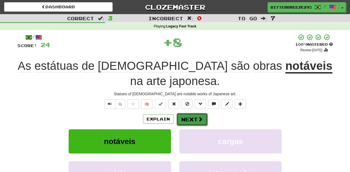
click at [187, 113] on button "Next" at bounding box center [191, 119] width 31 height 13
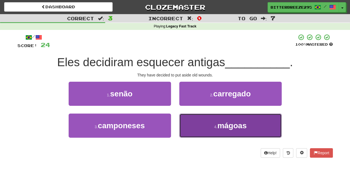
click at [202, 120] on button "4 . mágoas" at bounding box center [230, 125] width 102 height 24
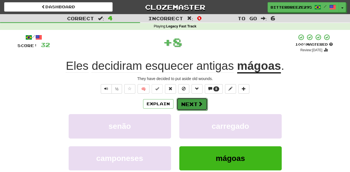
click at [194, 104] on button "Next" at bounding box center [191, 104] width 31 height 13
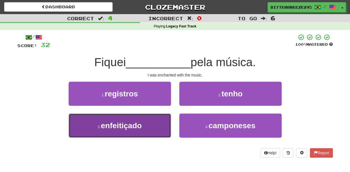
click at [160, 120] on button "3 . enfeitiçado" at bounding box center [120, 125] width 102 height 24
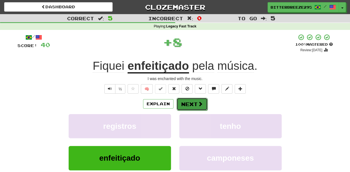
click at [185, 106] on button "Next" at bounding box center [191, 104] width 31 height 13
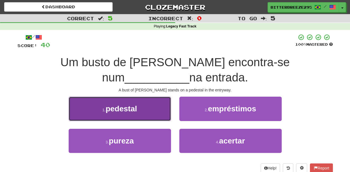
click at [160, 114] on button "1 . pedestal" at bounding box center [120, 108] width 102 height 24
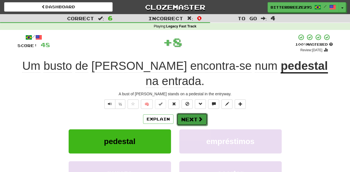
click at [183, 116] on button "Next" at bounding box center [191, 119] width 31 height 13
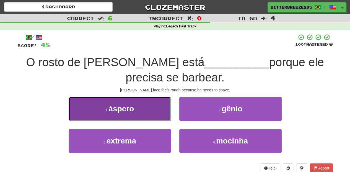
click at [142, 112] on button "1 . áspero" at bounding box center [120, 108] width 102 height 24
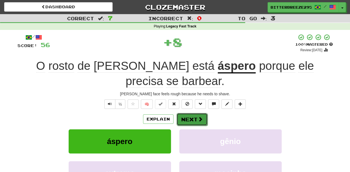
click at [182, 113] on button "Next" at bounding box center [191, 119] width 31 height 13
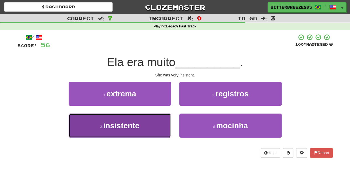
click at [159, 119] on button "3 . insistente" at bounding box center [120, 125] width 102 height 24
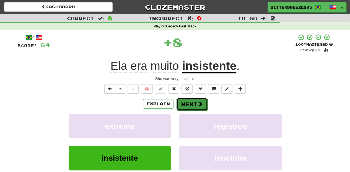
click at [190, 104] on button "Next" at bounding box center [191, 104] width 31 height 13
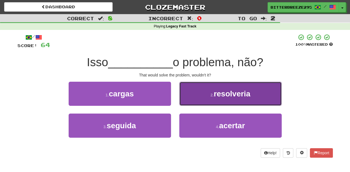
click at [198, 98] on button "2 . resolveria" at bounding box center [230, 94] width 102 height 24
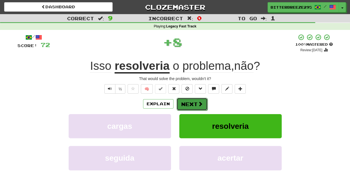
click at [196, 103] on button "Next" at bounding box center [191, 104] width 31 height 13
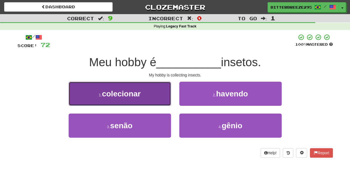
click at [159, 100] on button "1 . colecionar" at bounding box center [120, 94] width 102 height 24
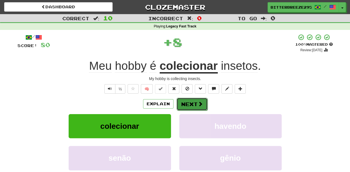
click at [177, 103] on button "Next" at bounding box center [191, 104] width 31 height 13
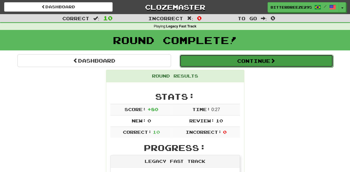
click at [205, 64] on button "Continue" at bounding box center [255, 60] width 153 height 13
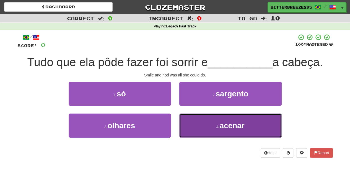
click at [205, 126] on button "4 . acenar" at bounding box center [230, 125] width 102 height 24
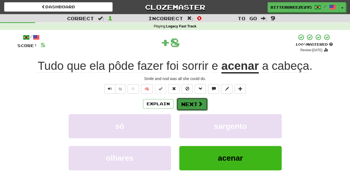
click at [191, 105] on button "Next" at bounding box center [191, 104] width 31 height 13
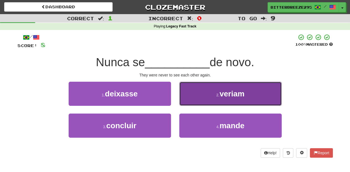
click at [187, 100] on button "2 . veriam" at bounding box center [230, 94] width 102 height 24
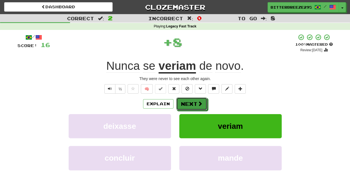
click at [187, 100] on button "Next" at bounding box center [191, 103] width 31 height 13
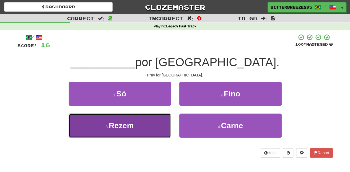
click at [155, 125] on button "3 . Rezem" at bounding box center [120, 125] width 102 height 24
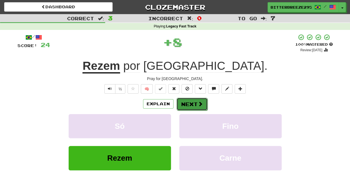
click at [184, 106] on button "Next" at bounding box center [191, 104] width 31 height 13
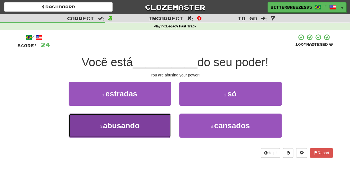
click at [154, 120] on button "3 . abusando" at bounding box center [120, 125] width 102 height 24
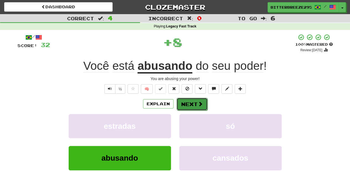
click at [183, 106] on button "Next" at bounding box center [191, 104] width 31 height 13
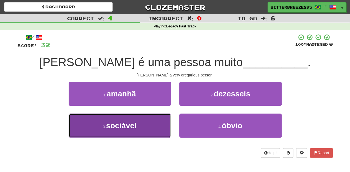
click at [152, 123] on button "3 . sociável" at bounding box center [120, 125] width 102 height 24
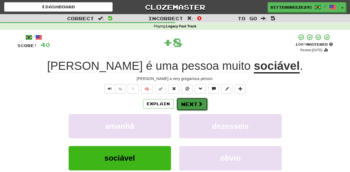
click at [194, 107] on button "Next" at bounding box center [191, 104] width 31 height 13
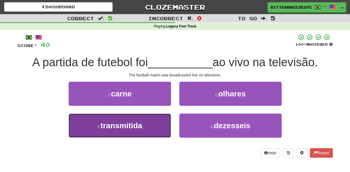
click at [159, 124] on button "3 . transmitida" at bounding box center [120, 125] width 102 height 24
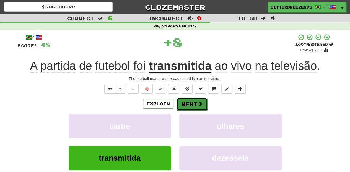
click at [180, 108] on button "Next" at bounding box center [191, 104] width 31 height 13
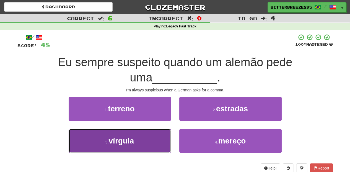
click at [151, 135] on button "3 . vírgula" at bounding box center [120, 140] width 102 height 24
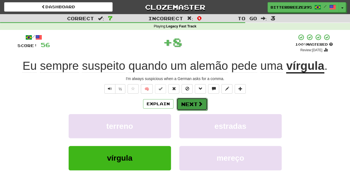
click at [187, 107] on button "Next" at bounding box center [191, 104] width 31 height 13
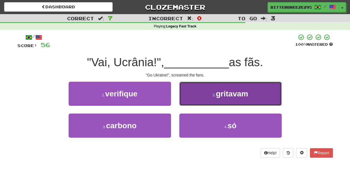
click at [196, 99] on button "2 . gritavam" at bounding box center [230, 94] width 102 height 24
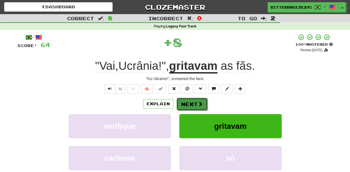
click at [194, 101] on button "Next" at bounding box center [191, 104] width 31 height 13
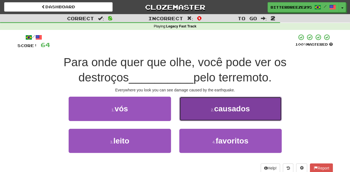
click at [207, 117] on button "2 . causados" at bounding box center [230, 108] width 102 height 24
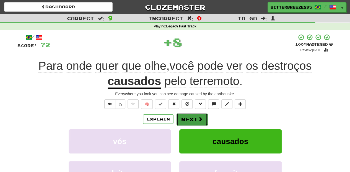
click at [205, 118] on button "Next" at bounding box center [191, 119] width 31 height 13
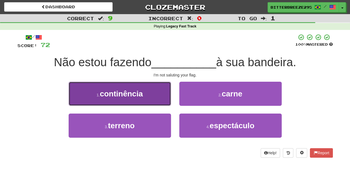
click at [154, 99] on button "1 . continência" at bounding box center [120, 94] width 102 height 24
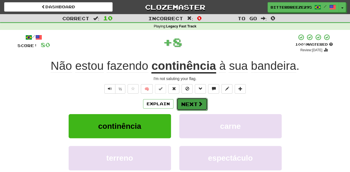
click at [195, 104] on button "Next" at bounding box center [191, 104] width 31 height 13
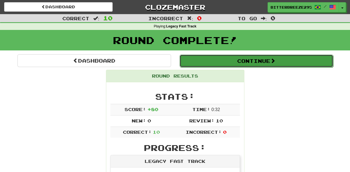
click at [259, 63] on button "Continue" at bounding box center [255, 60] width 153 height 13
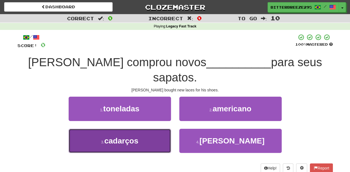
click at [147, 128] on button "3 . cadarços" at bounding box center [120, 140] width 102 height 24
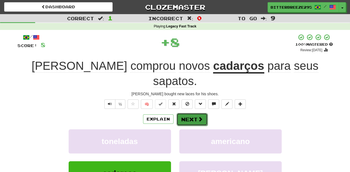
click at [184, 113] on button "Next" at bounding box center [191, 119] width 31 height 13
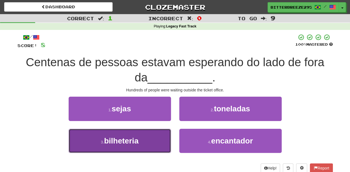
click at [147, 143] on button "3 . bilheteria" at bounding box center [120, 140] width 102 height 24
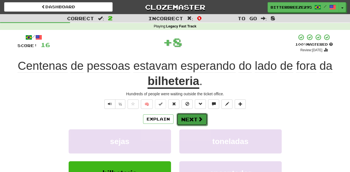
click at [188, 120] on button "Next" at bounding box center [191, 119] width 31 height 13
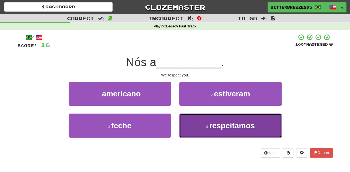
click at [194, 124] on button "4 . respeitamos" at bounding box center [230, 125] width 102 height 24
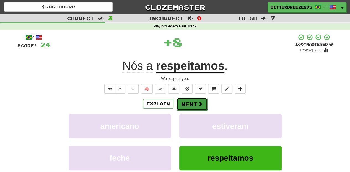
click at [195, 104] on button "Next" at bounding box center [191, 104] width 31 height 13
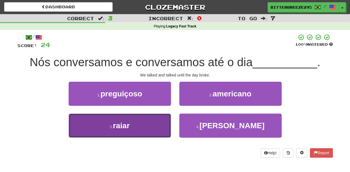
click at [141, 123] on button "3 . raiar" at bounding box center [120, 125] width 102 height 24
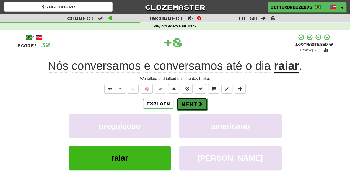
click at [185, 102] on button "Next" at bounding box center [191, 104] width 31 height 13
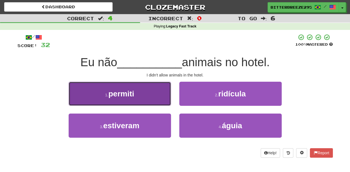
click at [162, 98] on button "1 . permiti" at bounding box center [120, 94] width 102 height 24
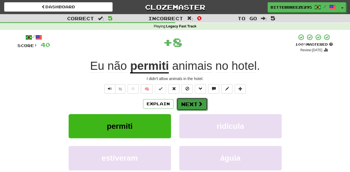
click at [189, 102] on button "Next" at bounding box center [191, 104] width 31 height 13
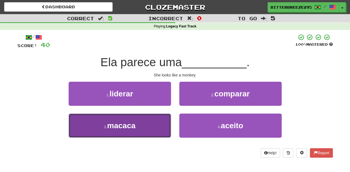
click at [148, 124] on button "3 . macaca" at bounding box center [120, 125] width 102 height 24
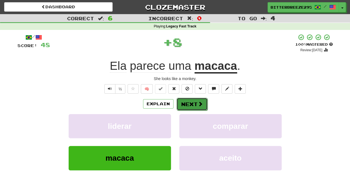
click at [183, 101] on button "Next" at bounding box center [191, 104] width 31 height 13
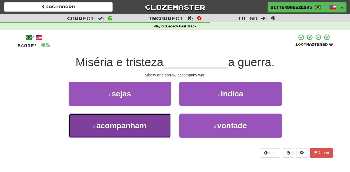
click at [157, 124] on button "3 . acompanham" at bounding box center [120, 125] width 102 height 24
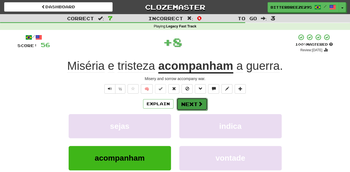
click at [190, 104] on button "Next" at bounding box center [191, 104] width 31 height 13
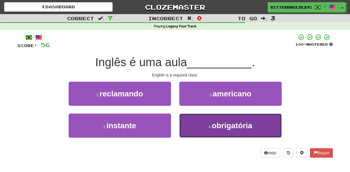
click at [196, 123] on button "4 . obrigatória" at bounding box center [230, 125] width 102 height 24
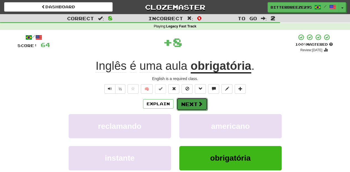
click at [190, 103] on button "Next" at bounding box center [191, 104] width 31 height 13
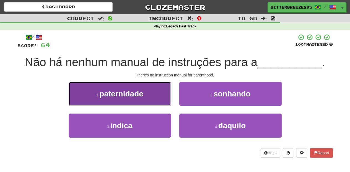
click at [154, 102] on button "1 . paternidade" at bounding box center [120, 94] width 102 height 24
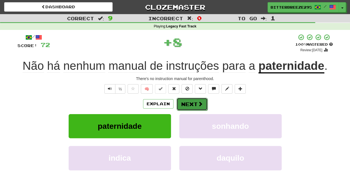
click at [178, 104] on button "Next" at bounding box center [191, 104] width 31 height 13
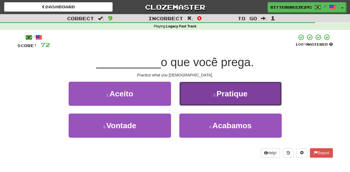
click at [194, 101] on button "2 . [GEOGRAPHIC_DATA]" at bounding box center [230, 94] width 102 height 24
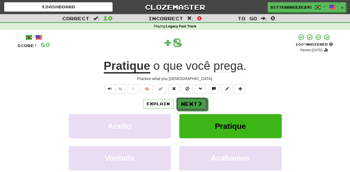
click at [189, 104] on button "Next" at bounding box center [191, 103] width 31 height 13
